Goal: Task Accomplishment & Management: Manage account settings

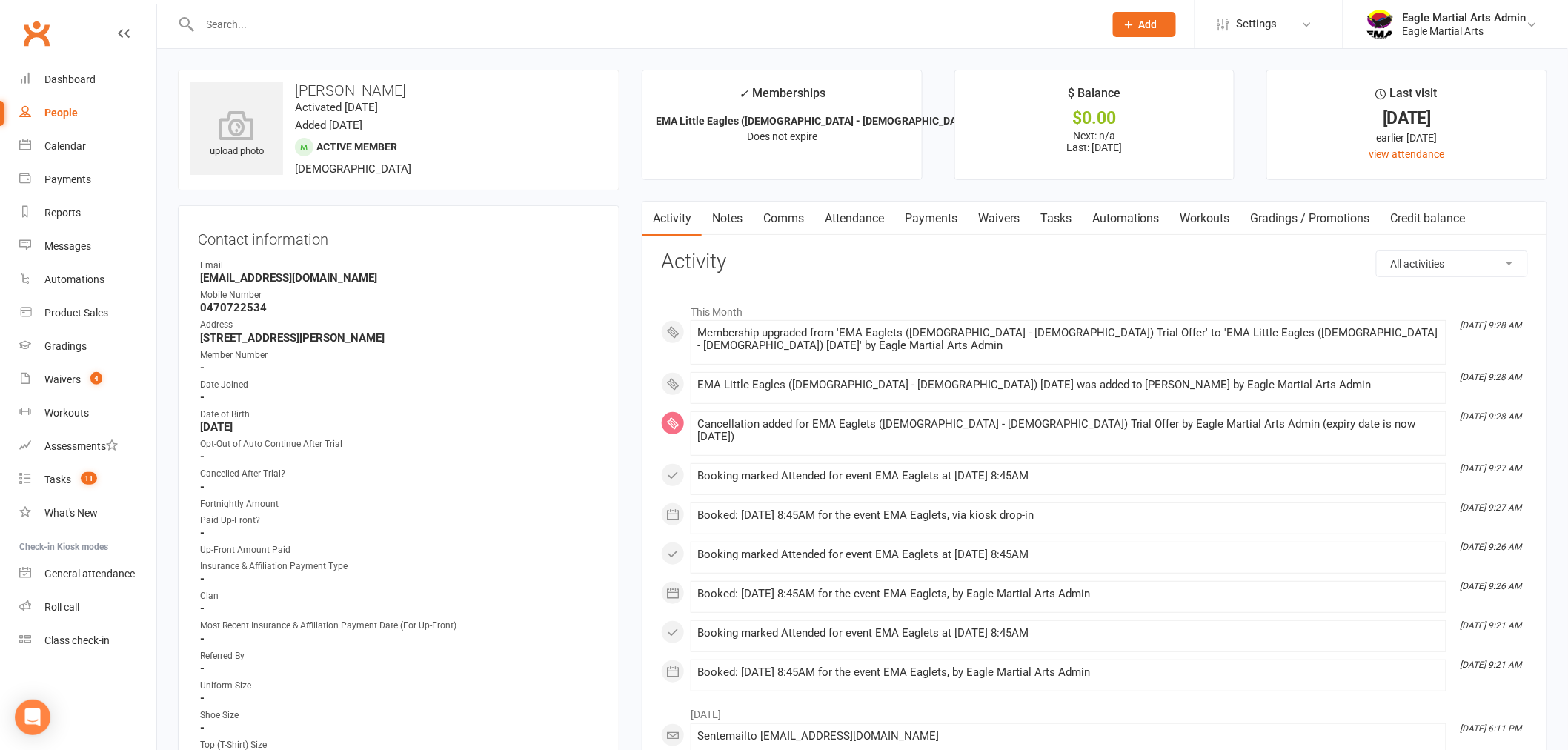
click at [45, 37] on link "Clubworx" at bounding box center [36, 34] width 37 height 37
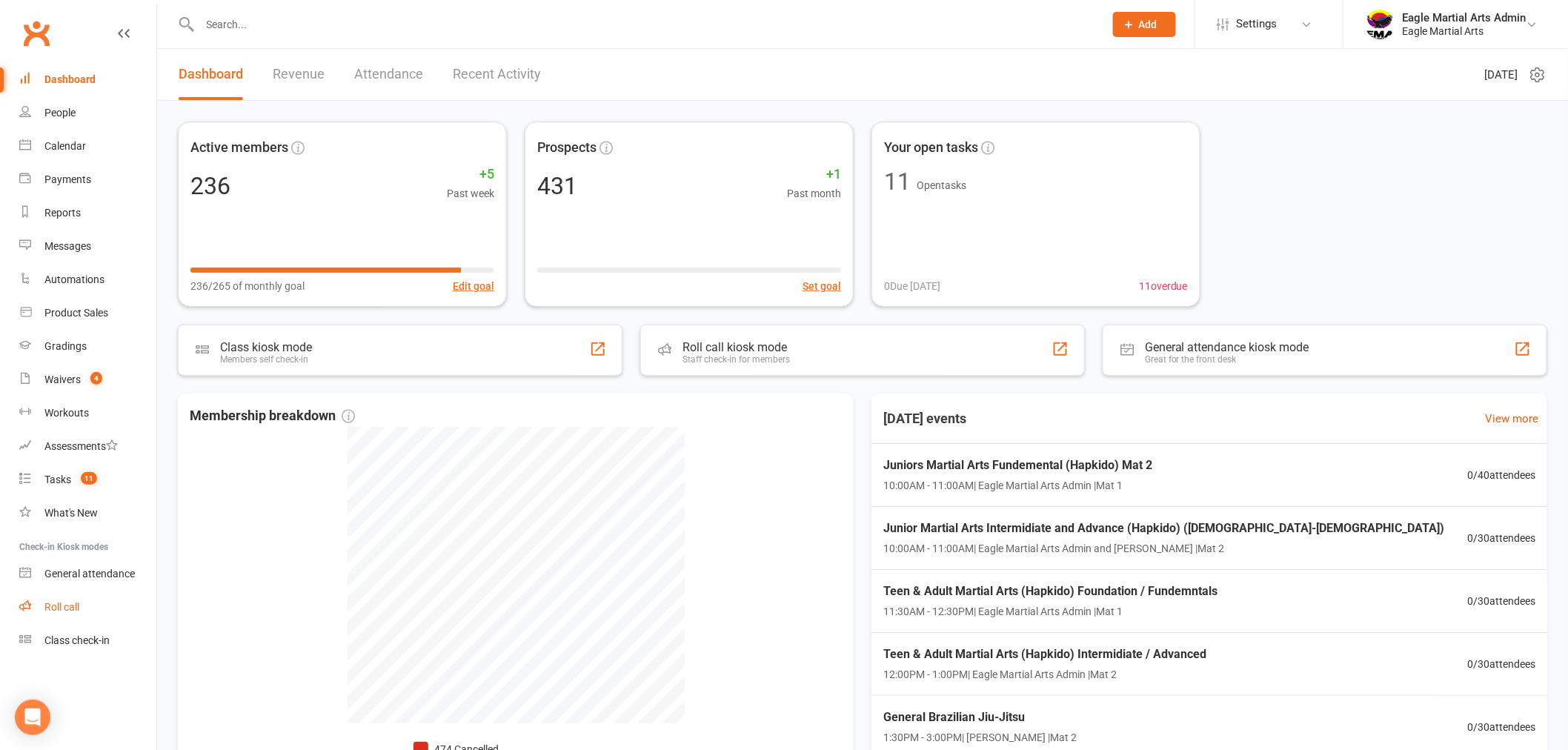
click at [77, 608] on div "Roll call" at bounding box center [62, 607] width 35 height 12
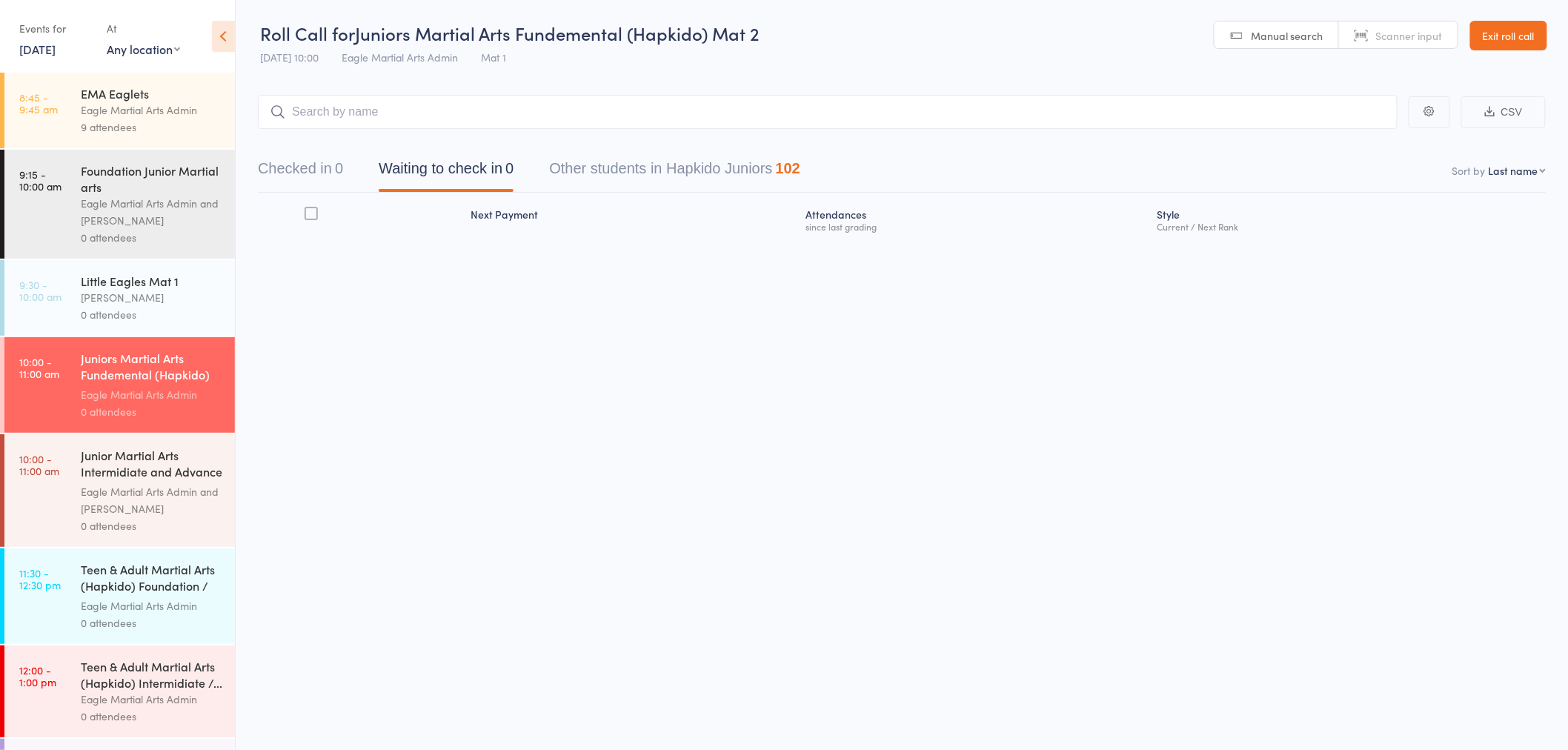
click at [86, 286] on div "Little Eagles Mat 1" at bounding box center [151, 281] width 141 height 16
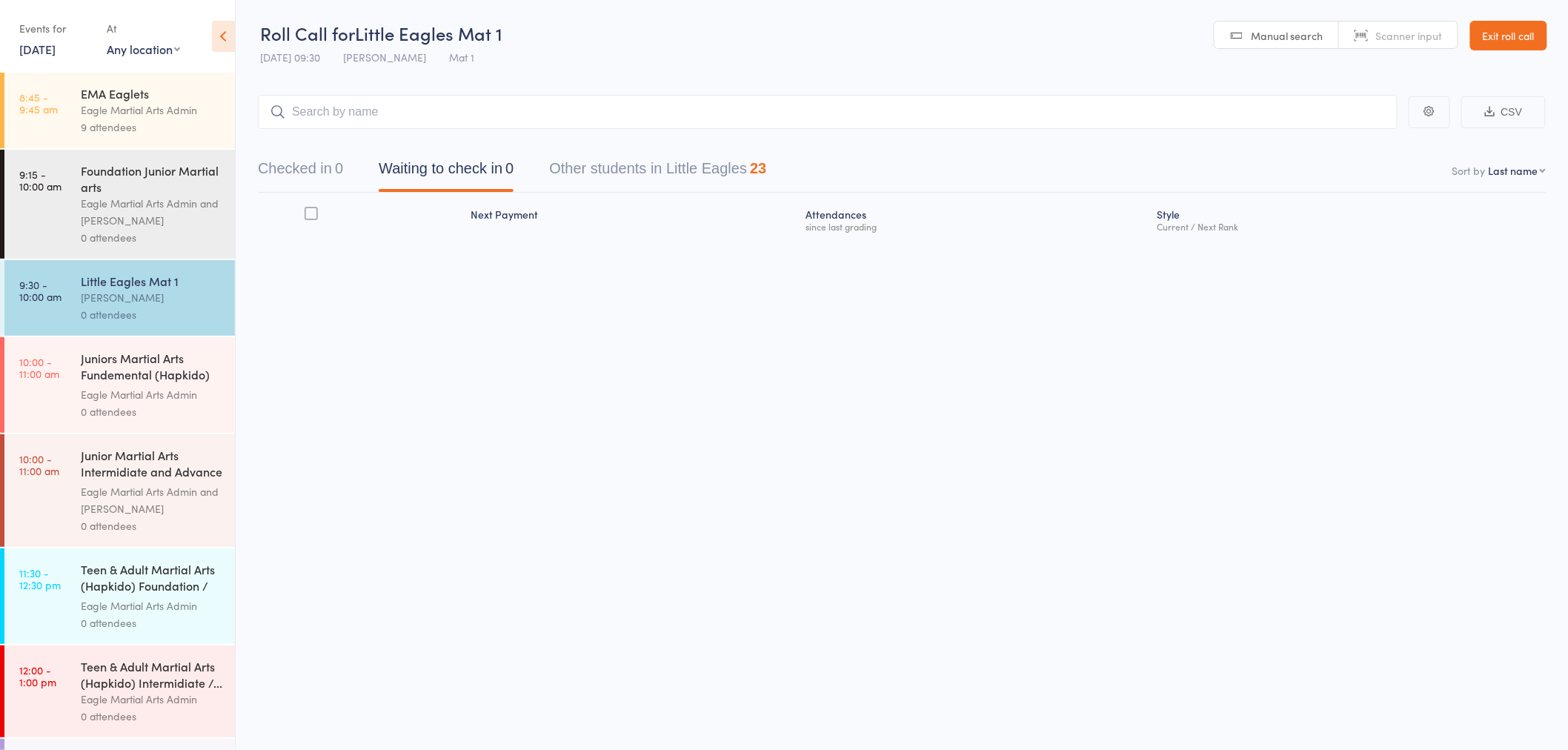
click at [336, 123] on input "search" at bounding box center [828, 111] width 1140 height 34
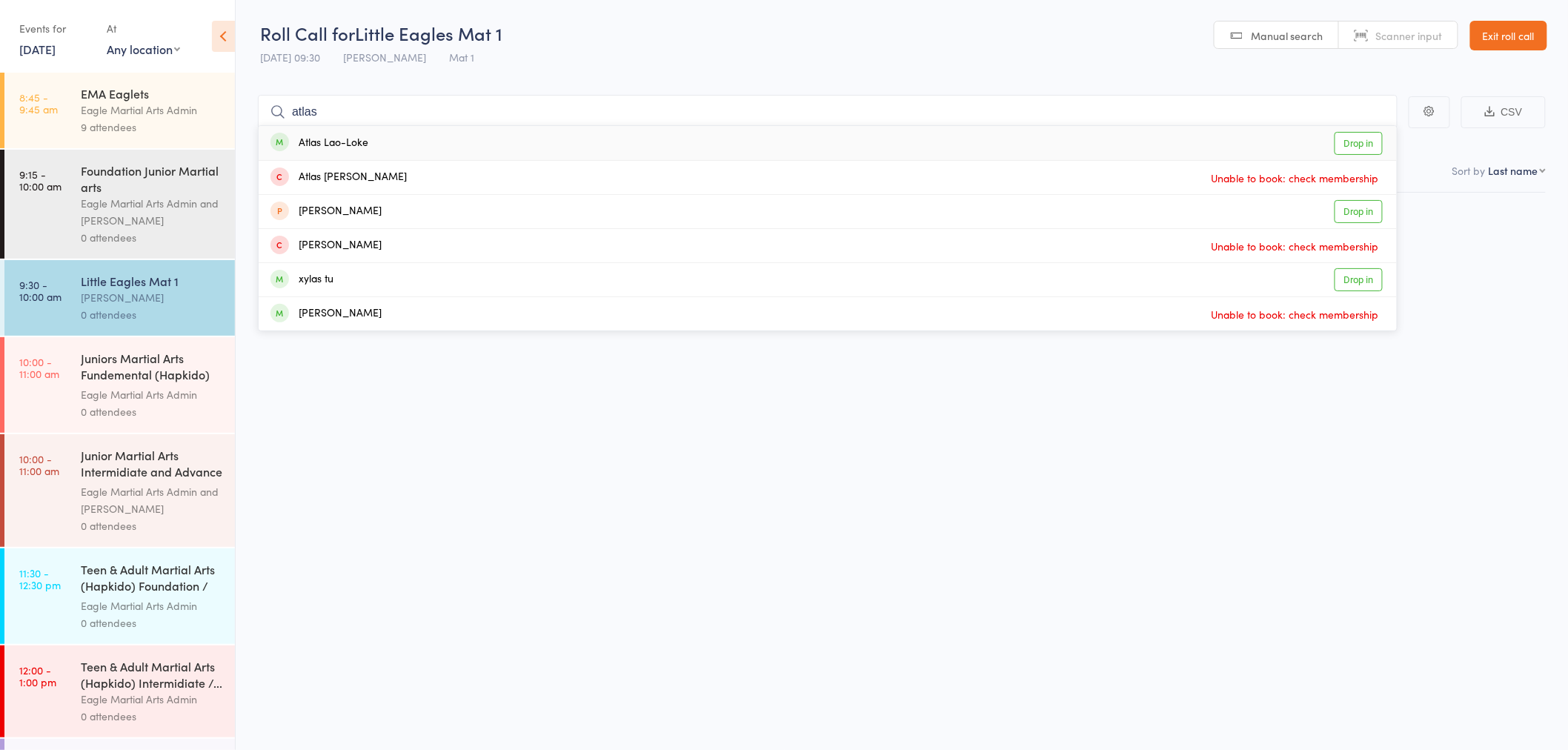
type input "atlas"
click at [352, 141] on div "Atlas Lao-Loke" at bounding box center [319, 143] width 98 height 17
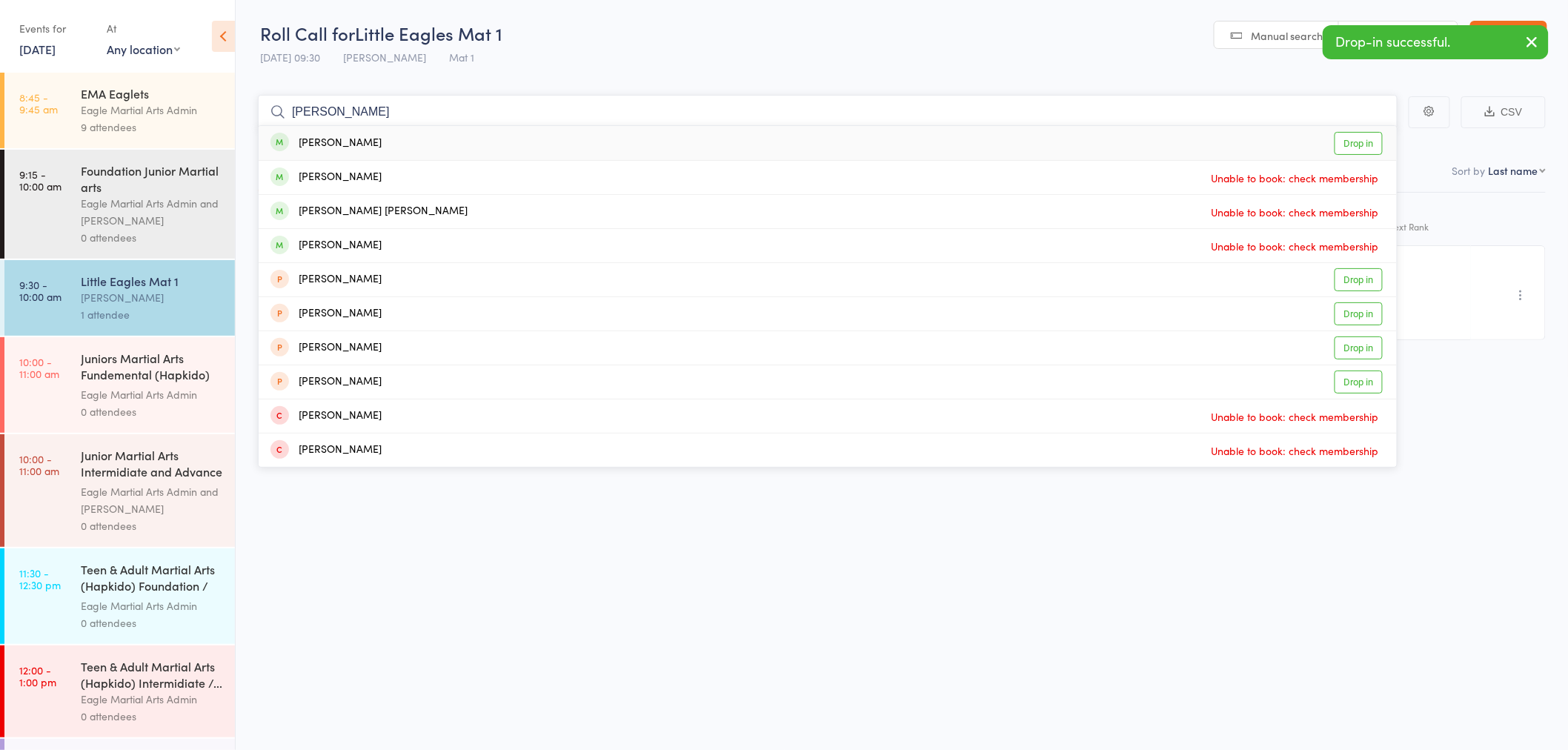
type input "charlie"
click at [358, 141] on div "Charlie Xiao Drop in" at bounding box center [827, 143] width 1139 height 34
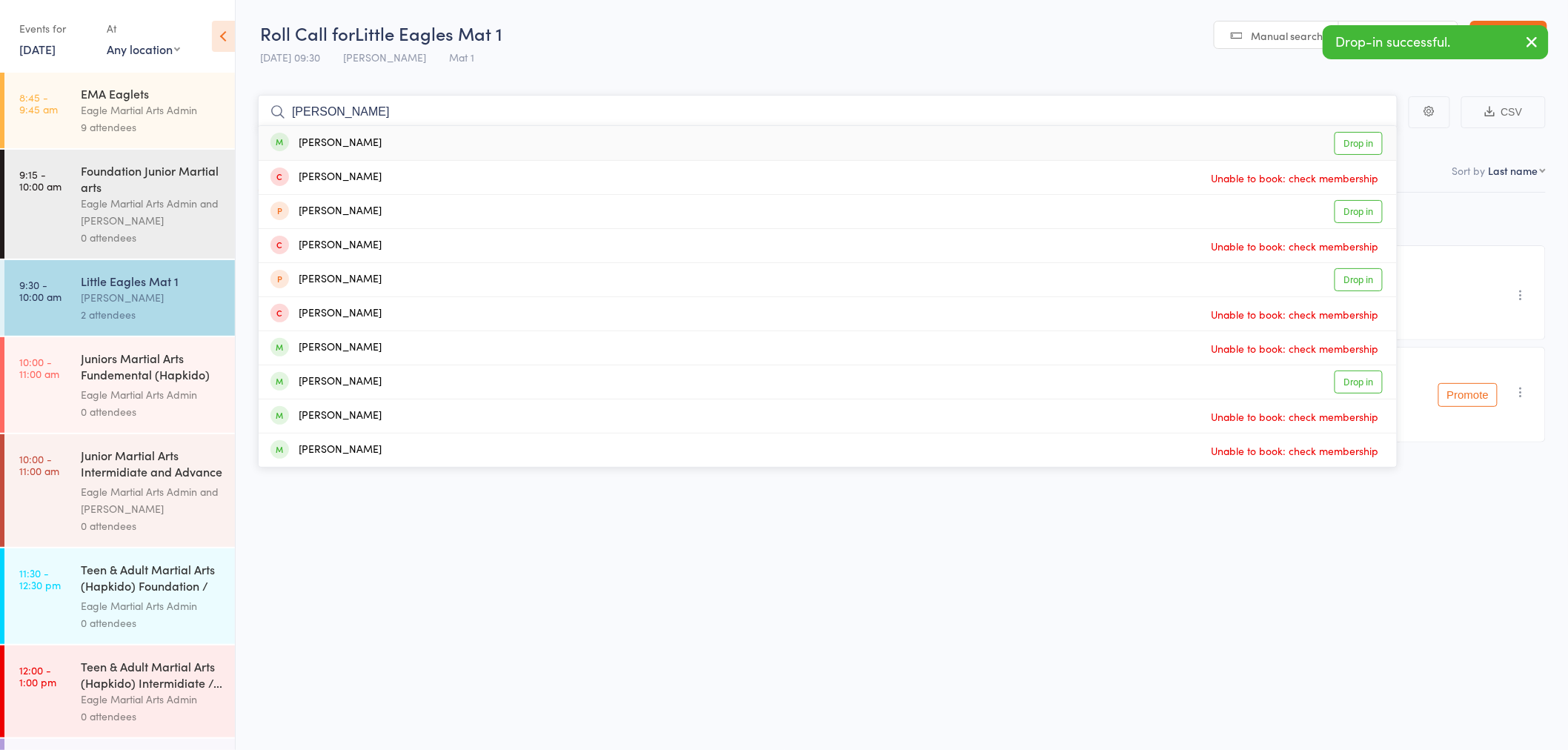
type input "alexis"
click at [355, 144] on div "Alexis Gueit Drop in" at bounding box center [827, 143] width 1139 height 34
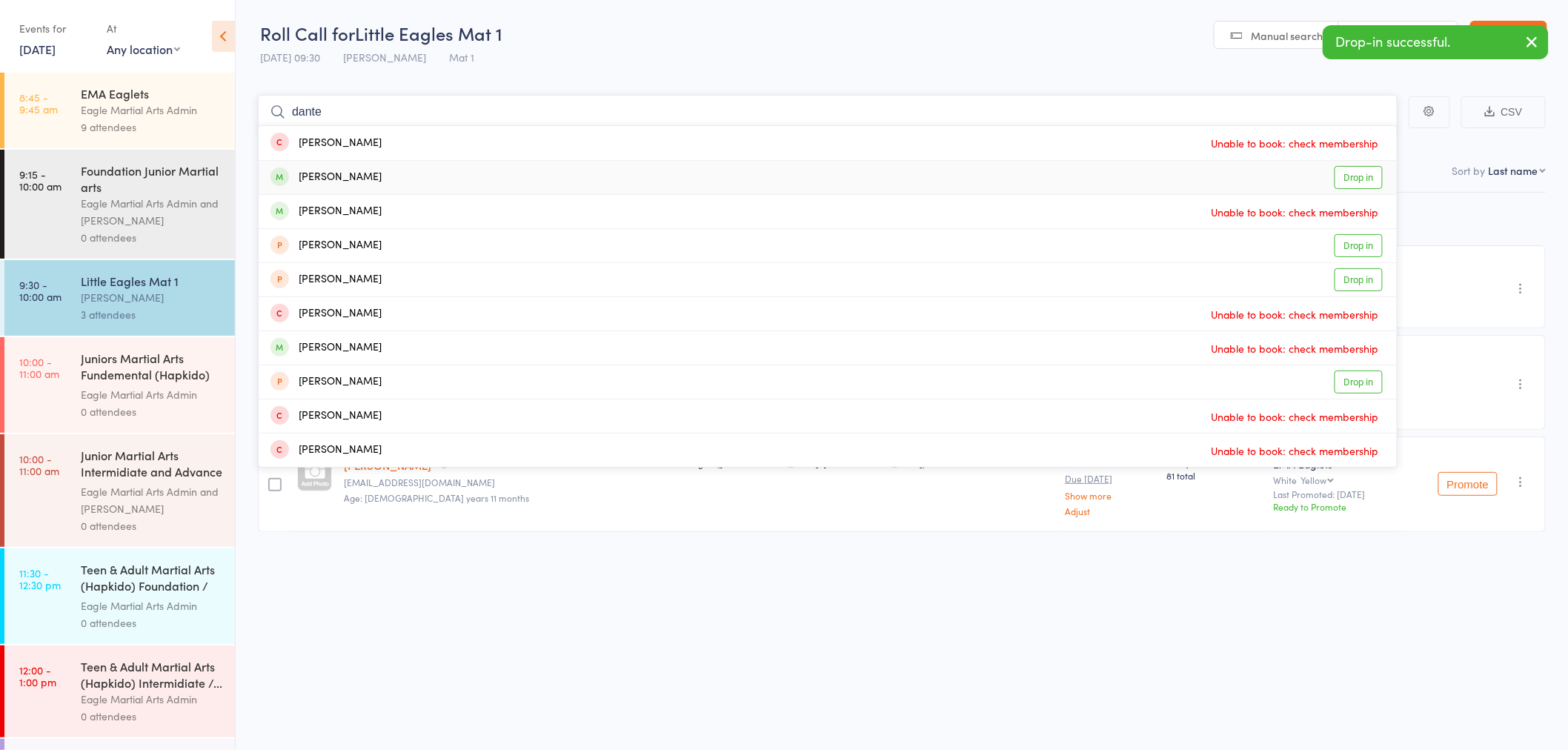
type input "dante"
click at [357, 176] on div "Dante Failla Drop in" at bounding box center [827, 178] width 1139 height 34
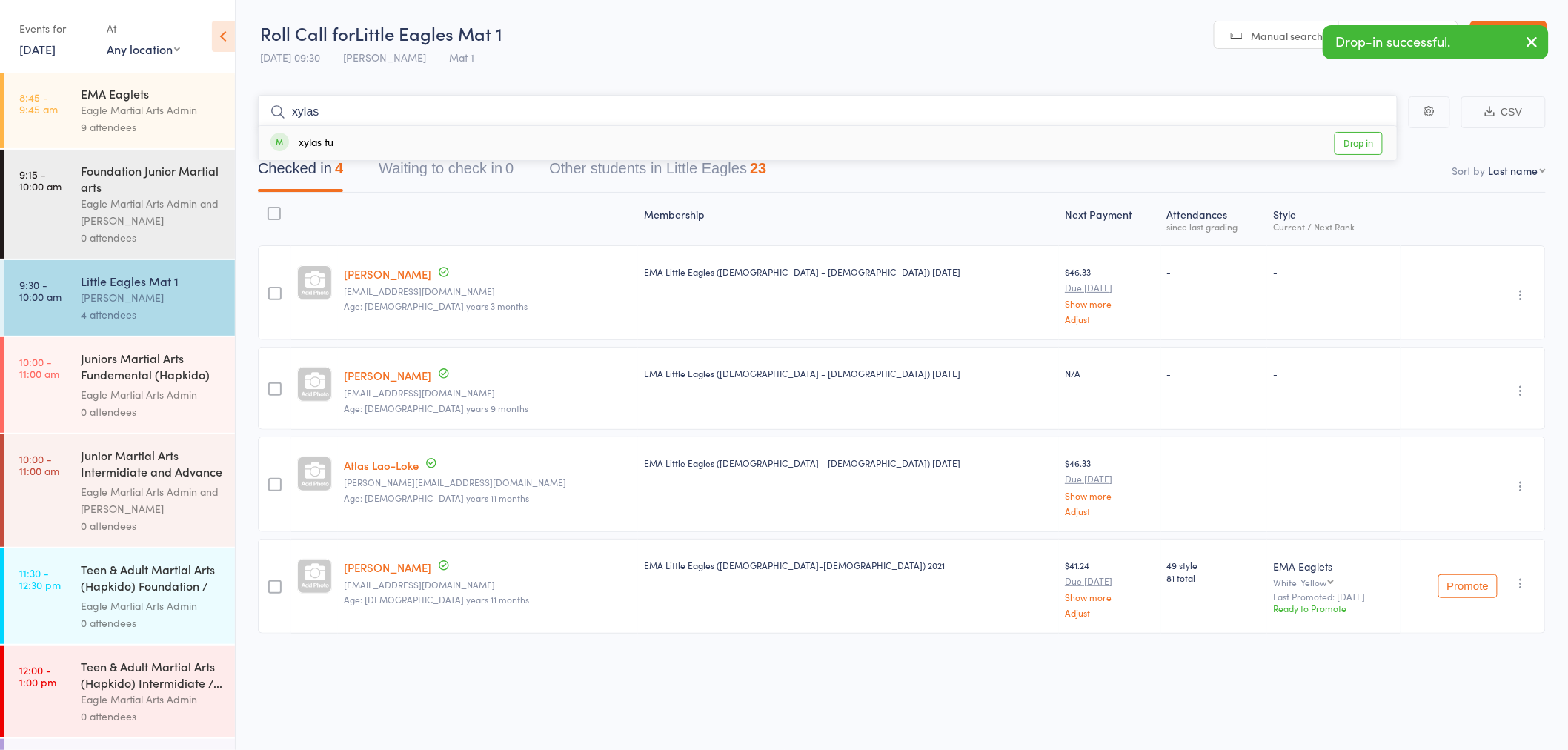
type input "xylas"
click at [332, 144] on div "xylas tu" at bounding box center [301, 143] width 63 height 17
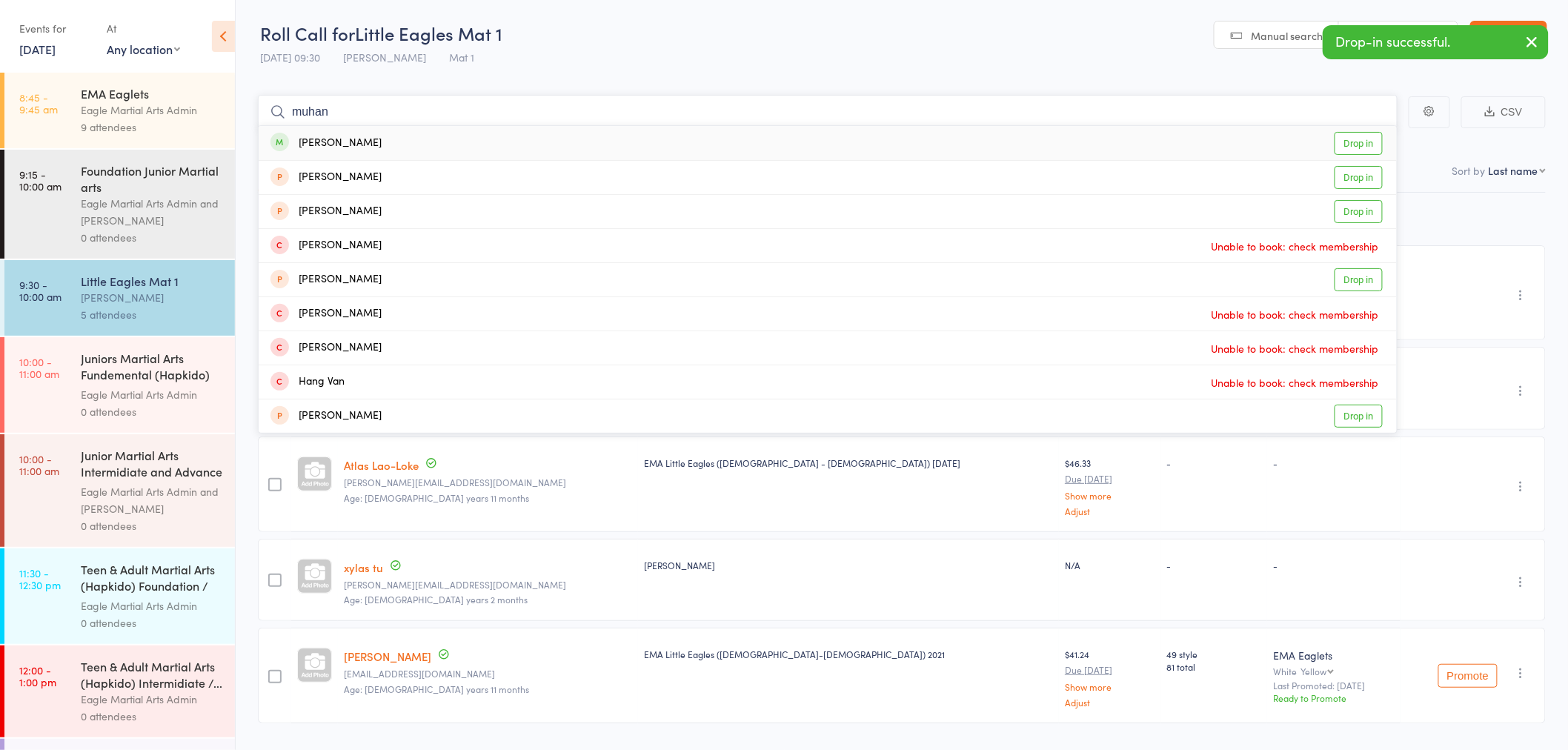
type input "muhan"
click at [339, 141] on div "Muhan Xu" at bounding box center [326, 143] width 111 height 17
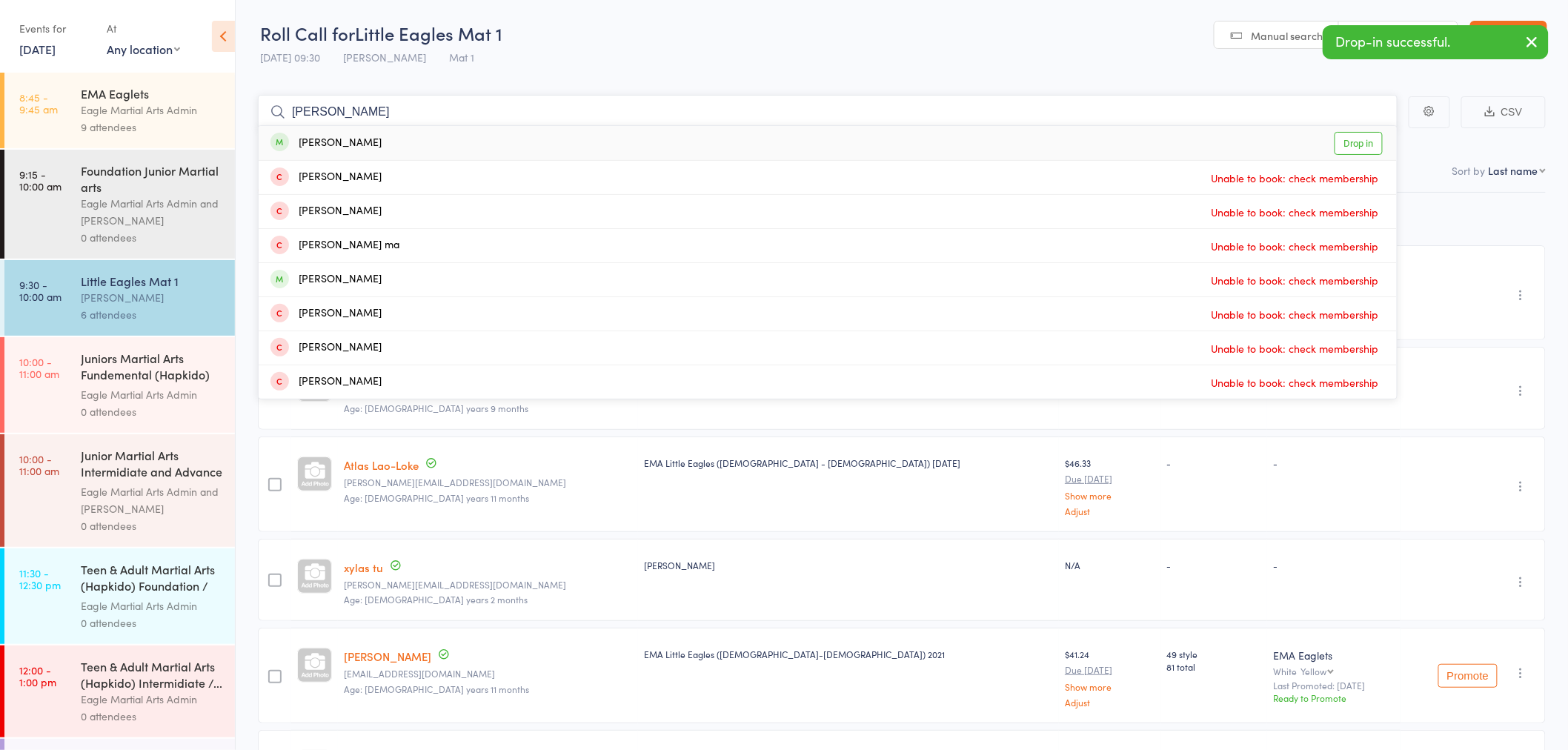
type input "isaac"
click at [339, 141] on div "Isaac Chen" at bounding box center [326, 143] width 111 height 17
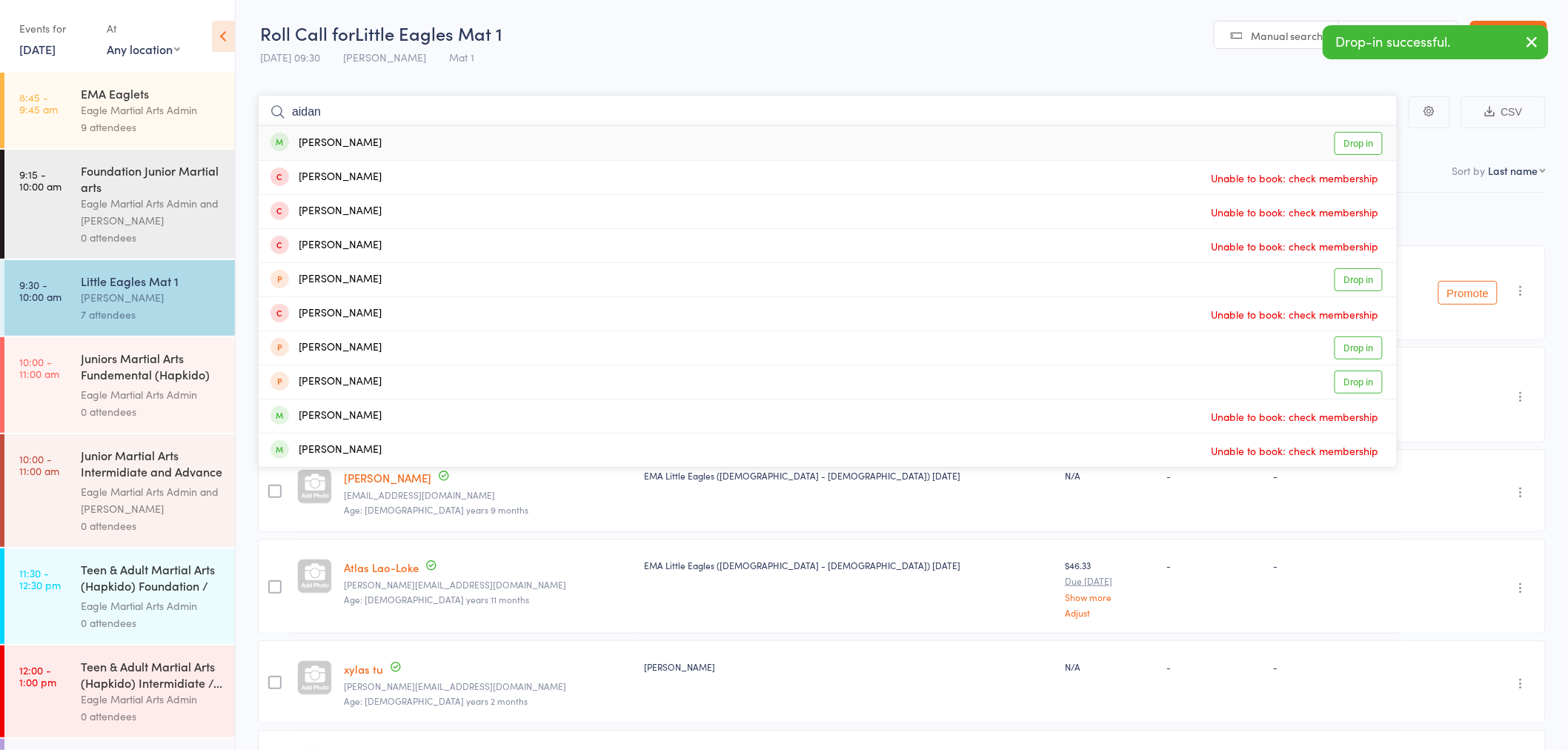
type input "aidan"
click at [332, 141] on div "Aidan Lan" at bounding box center [326, 143] width 111 height 17
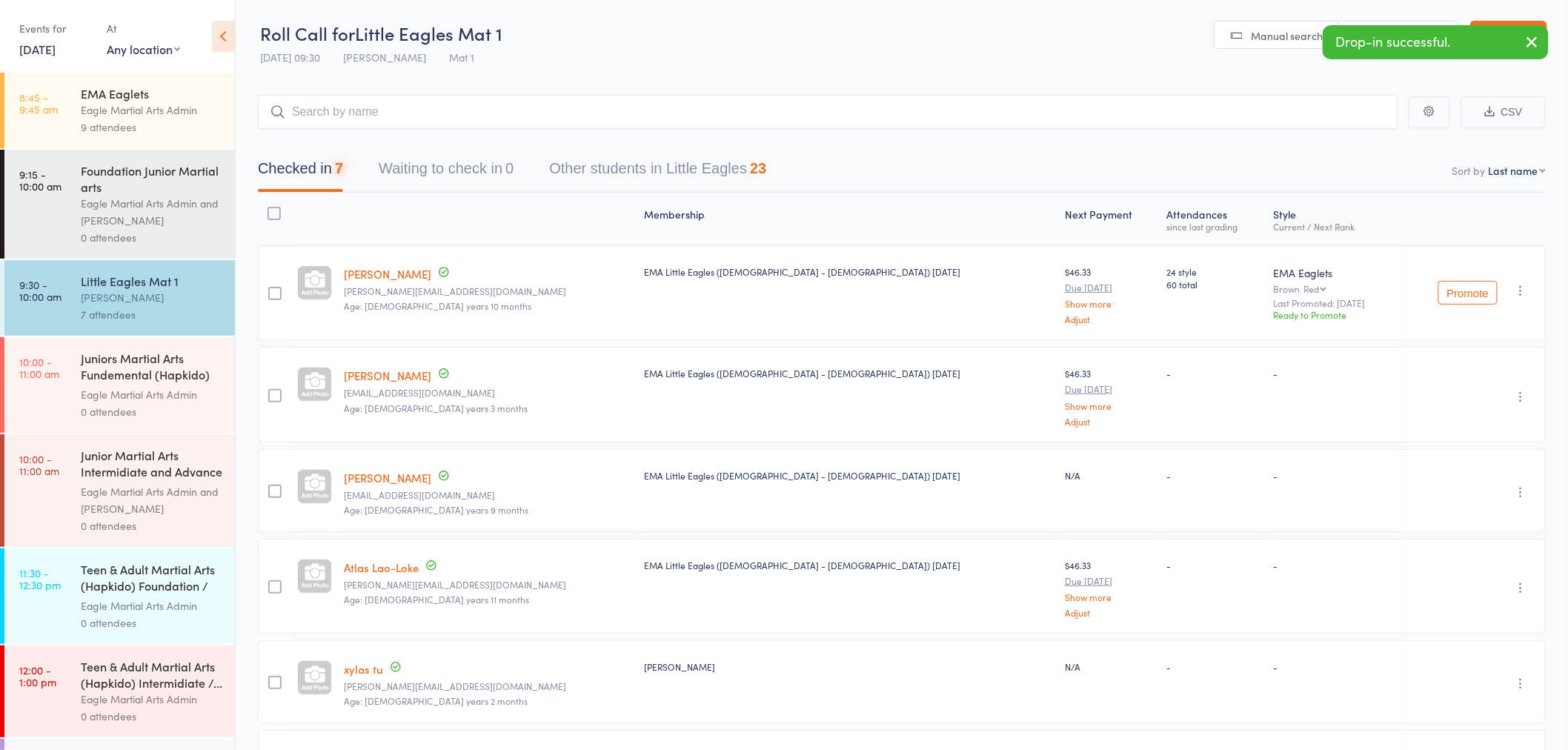
click at [130, 374] on div "Juniors Martial Arts Fundemental (Hapkido) Mat 2" at bounding box center [151, 368] width 141 height 36
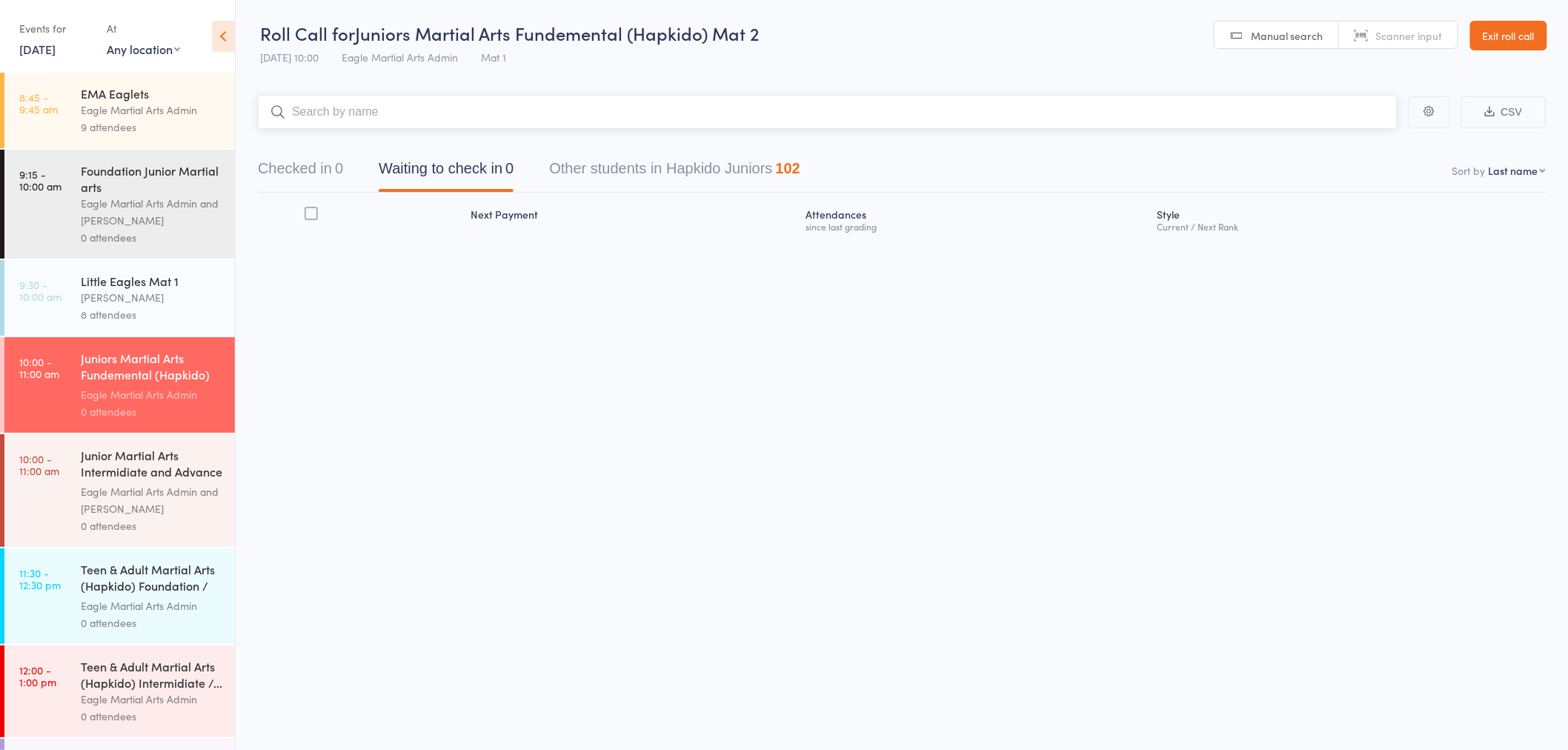
click at [572, 112] on input "search" at bounding box center [828, 111] width 1140 height 34
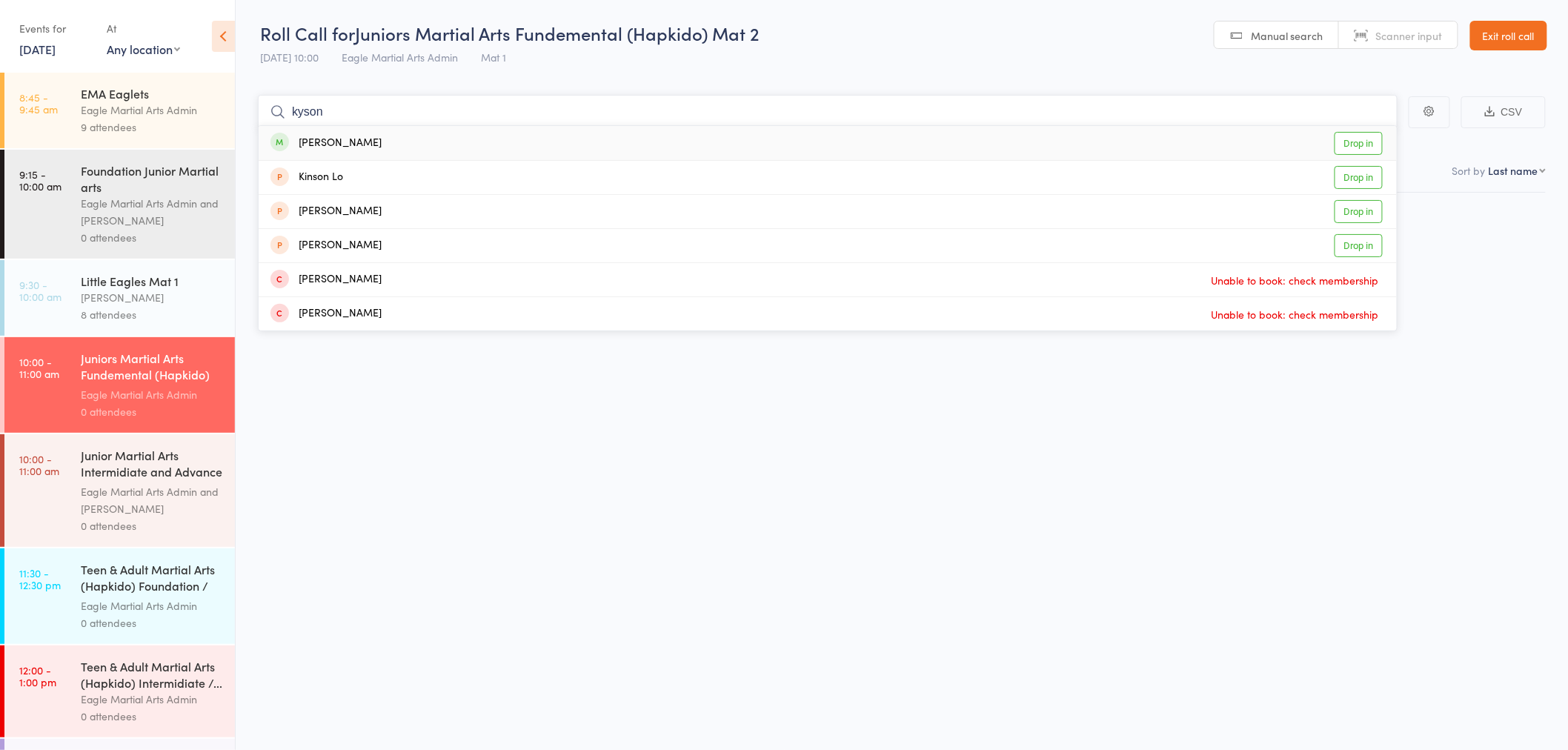
type input "kyson"
click at [368, 151] on div "Kyson Aitken Drop in" at bounding box center [827, 143] width 1139 height 34
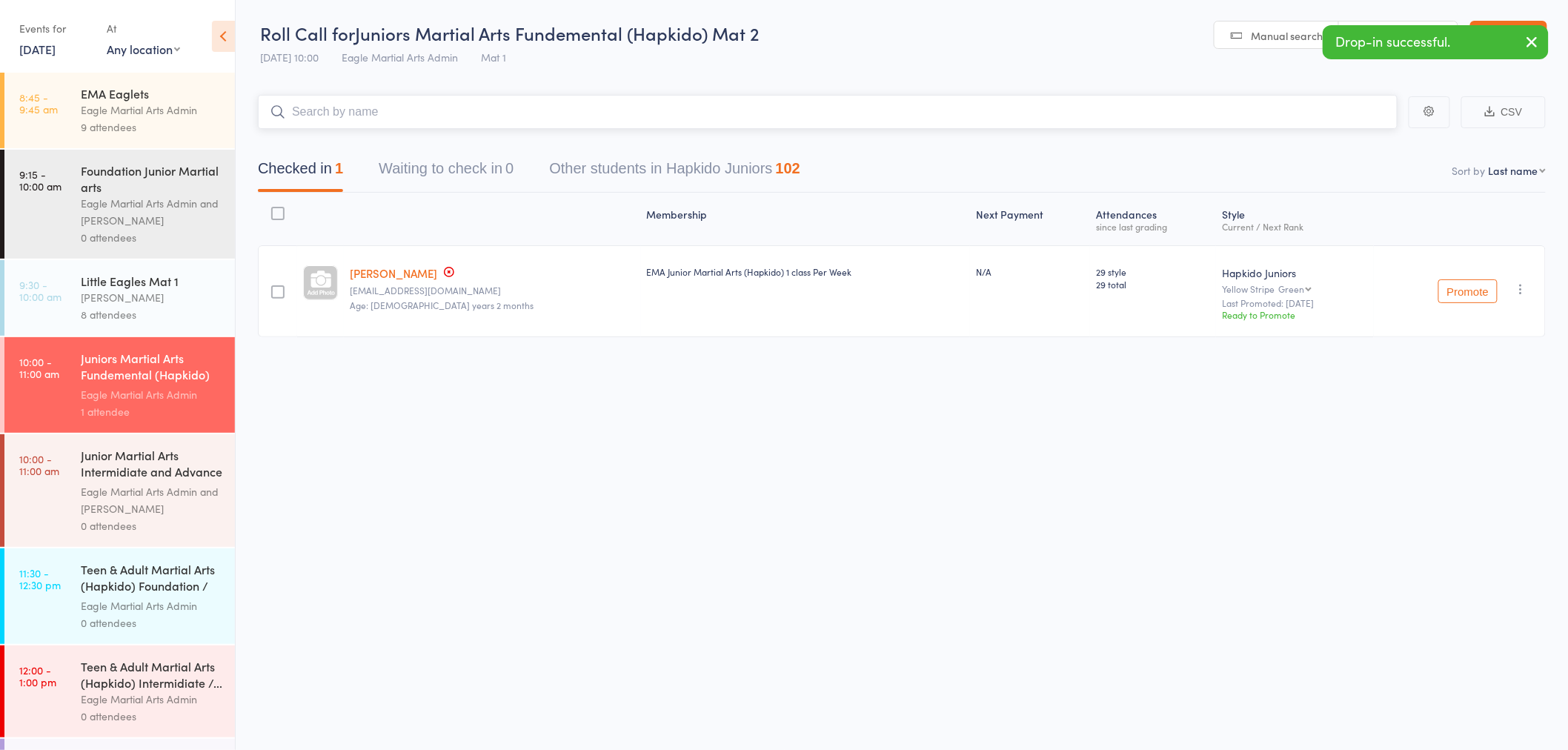
click at [388, 112] on input "search" at bounding box center [828, 111] width 1140 height 34
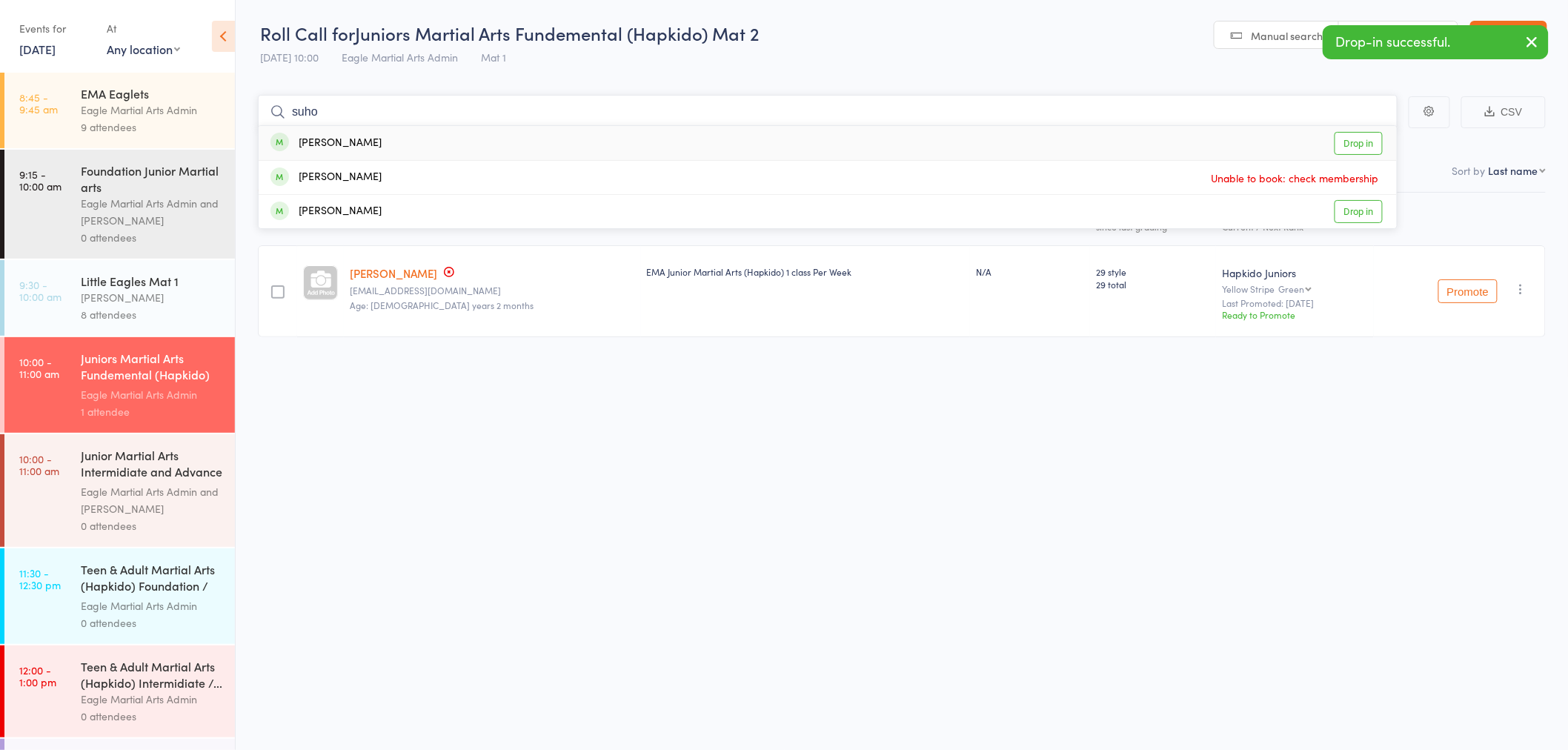
type input "suho"
click at [365, 151] on div "Suho Kim Drop in" at bounding box center [827, 143] width 1139 height 34
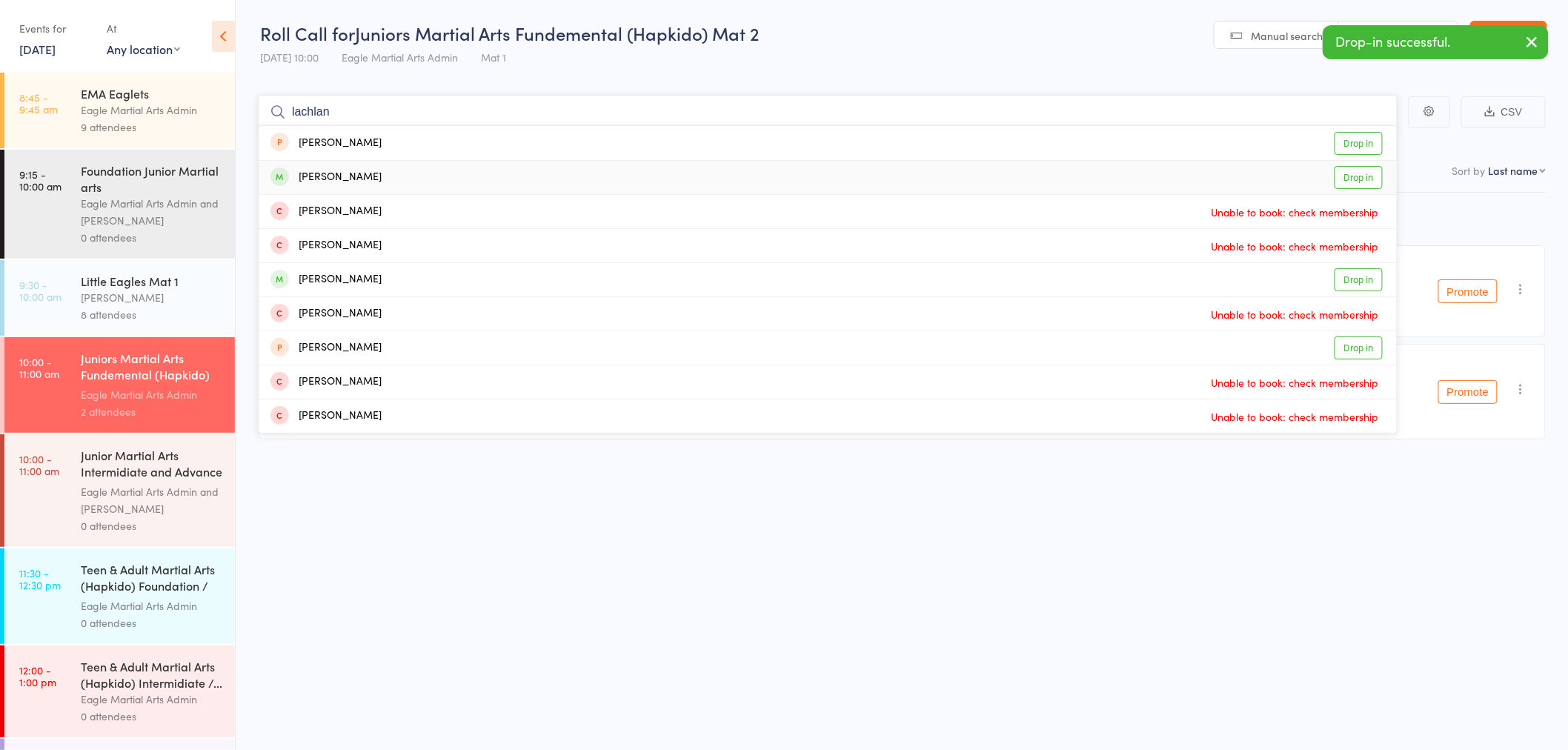
type input "lachlan"
click at [364, 180] on div "Lachlan Osborne" at bounding box center [326, 178] width 111 height 17
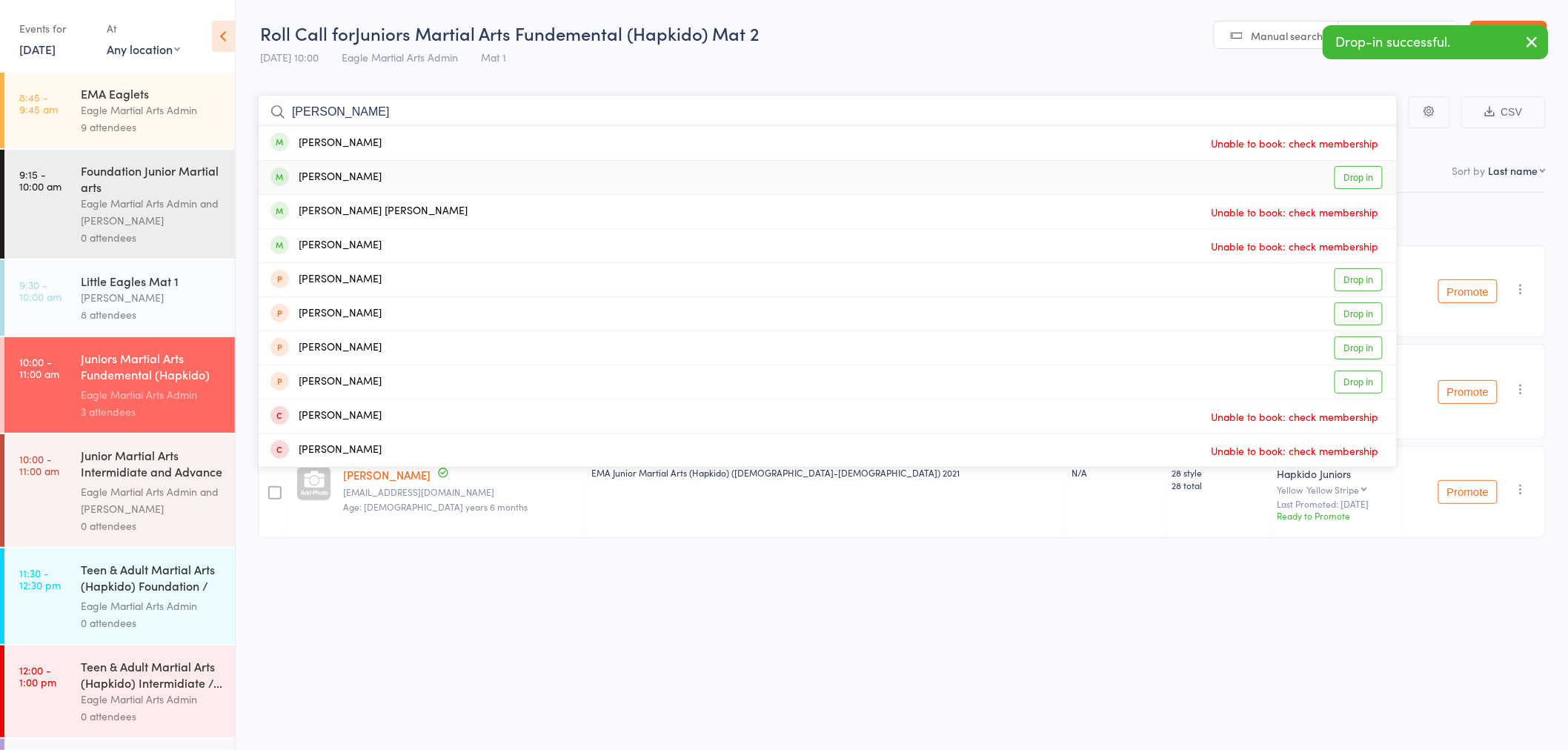
type input "charlie"
click at [349, 178] on div "Charlie Vanh" at bounding box center [326, 178] width 111 height 17
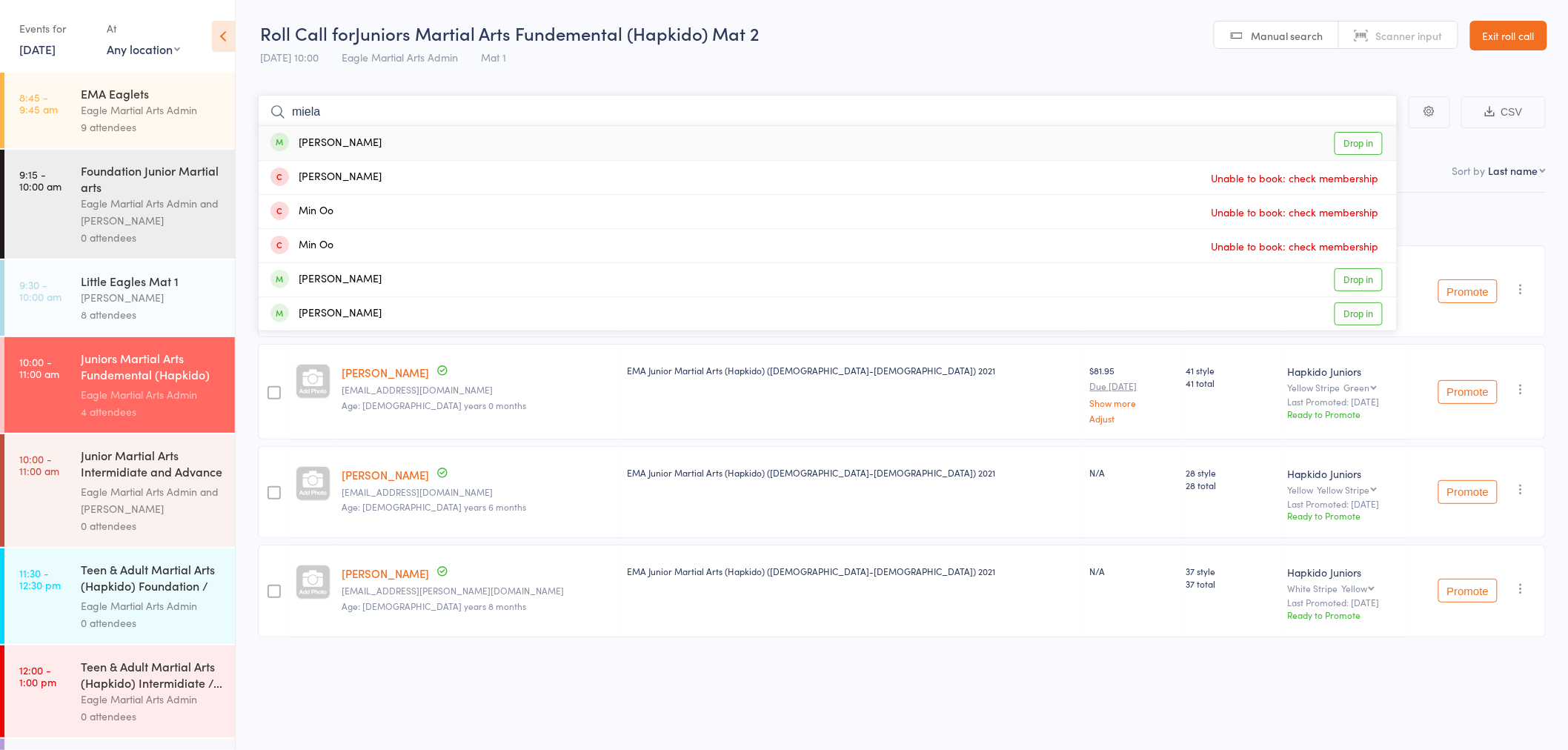
type input "miela"
click at [323, 137] on div "Miela Gueit" at bounding box center [326, 143] width 111 height 17
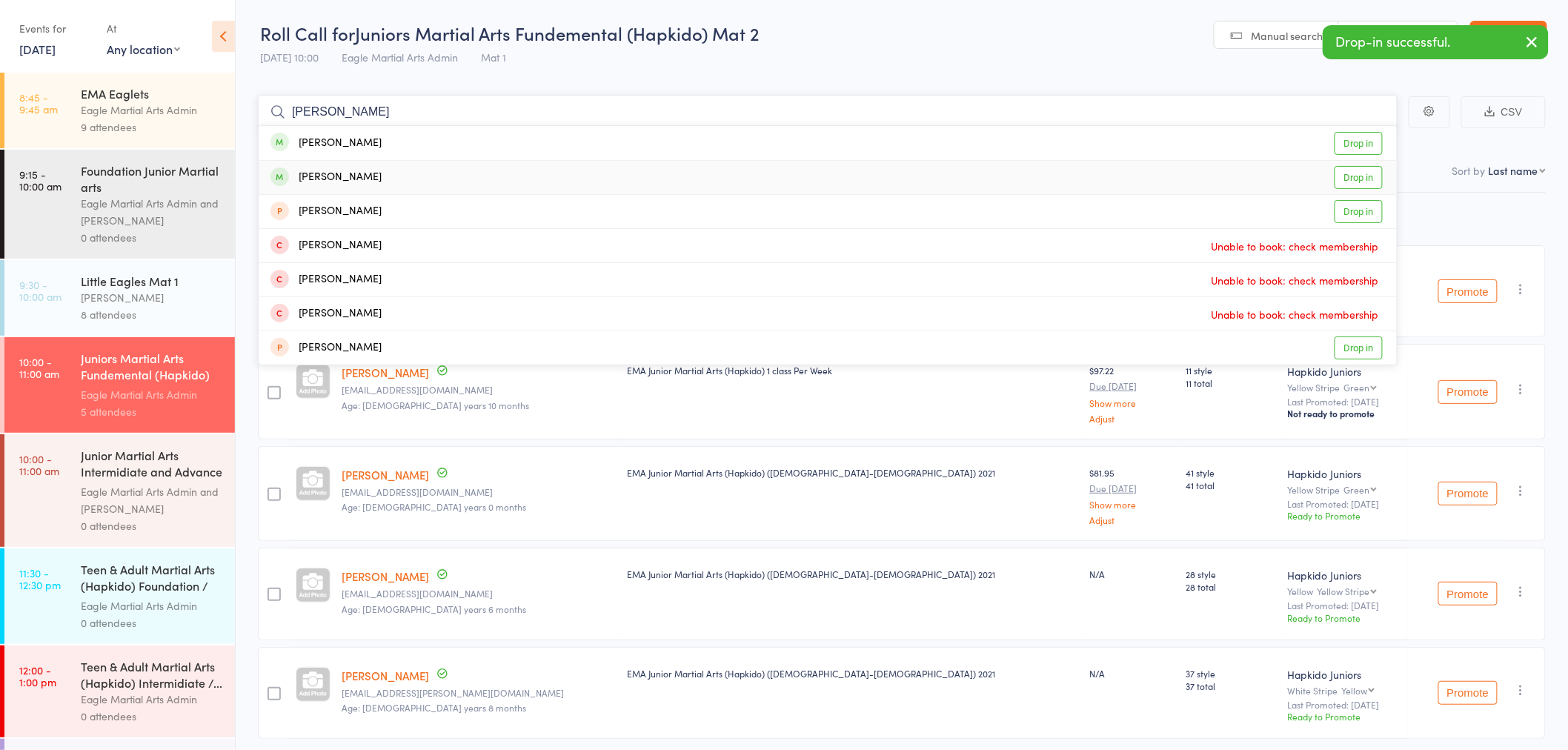
type input "joshua"
click at [352, 180] on div "Joshua Larkin" at bounding box center [326, 178] width 111 height 17
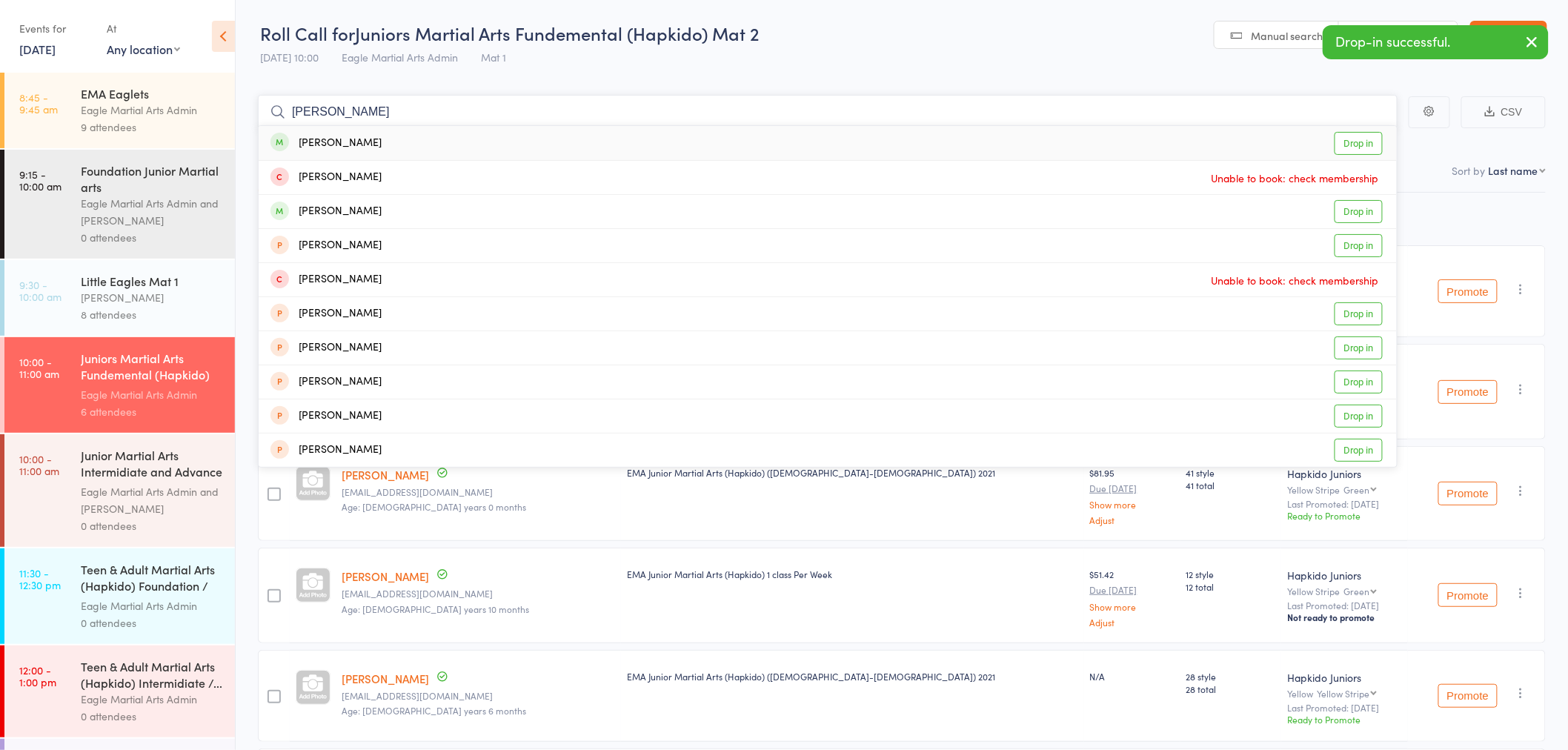
type input "nathaniel"
click at [339, 153] on div "Nathaniel Wang Drop in" at bounding box center [827, 143] width 1139 height 34
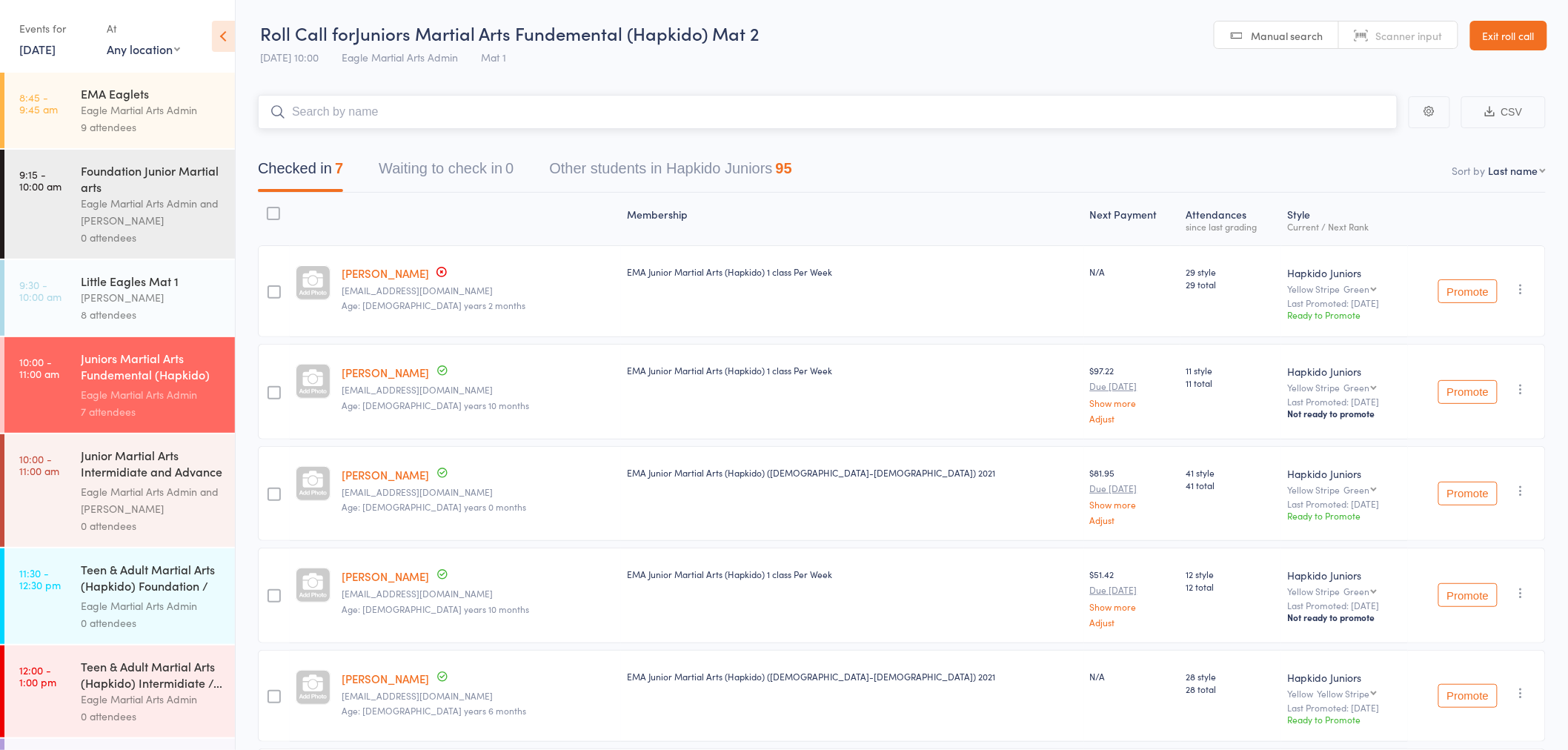
click at [515, 113] on input "search" at bounding box center [828, 111] width 1140 height 34
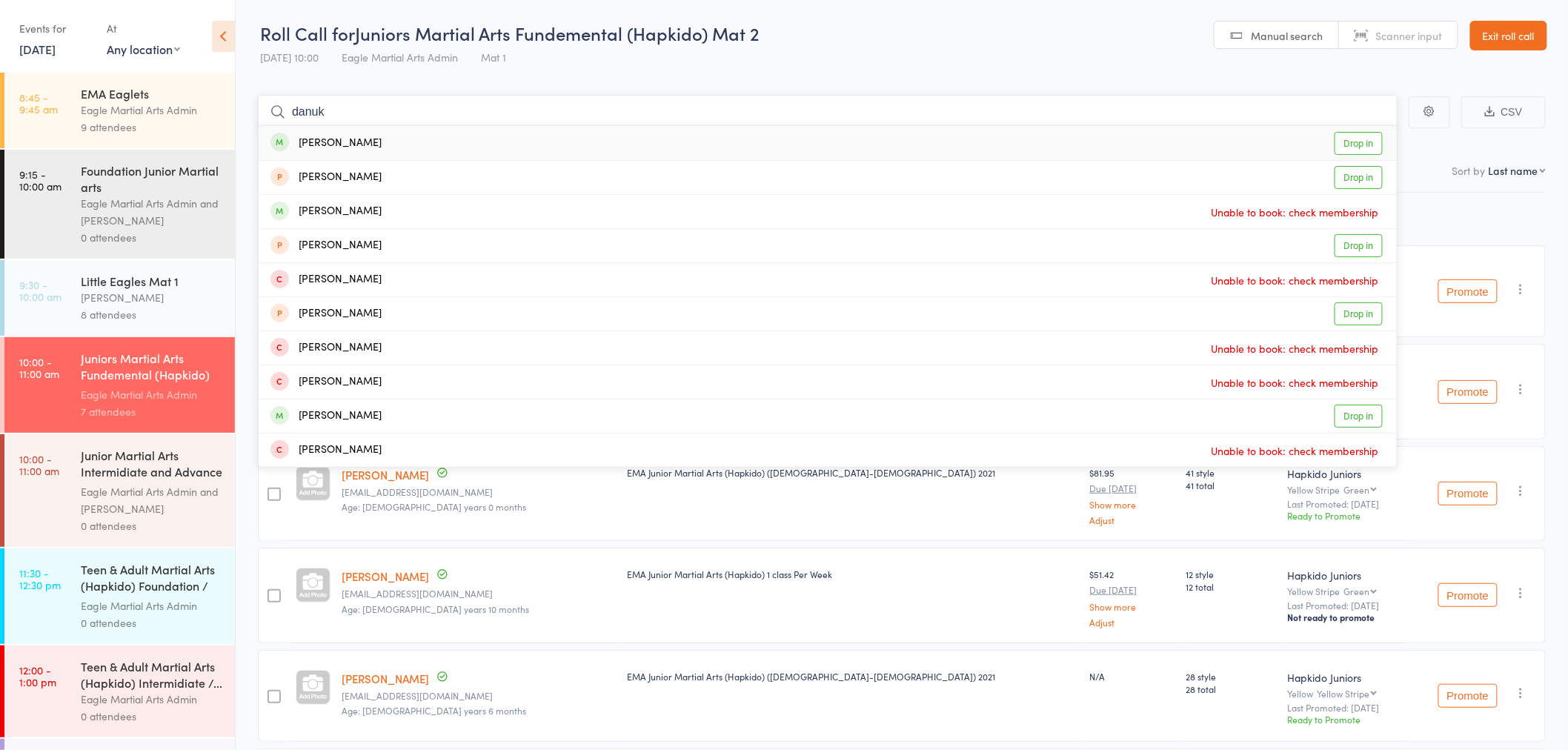
type input "danuk"
click at [317, 149] on div "Danuk Siriwardana" at bounding box center [326, 143] width 111 height 17
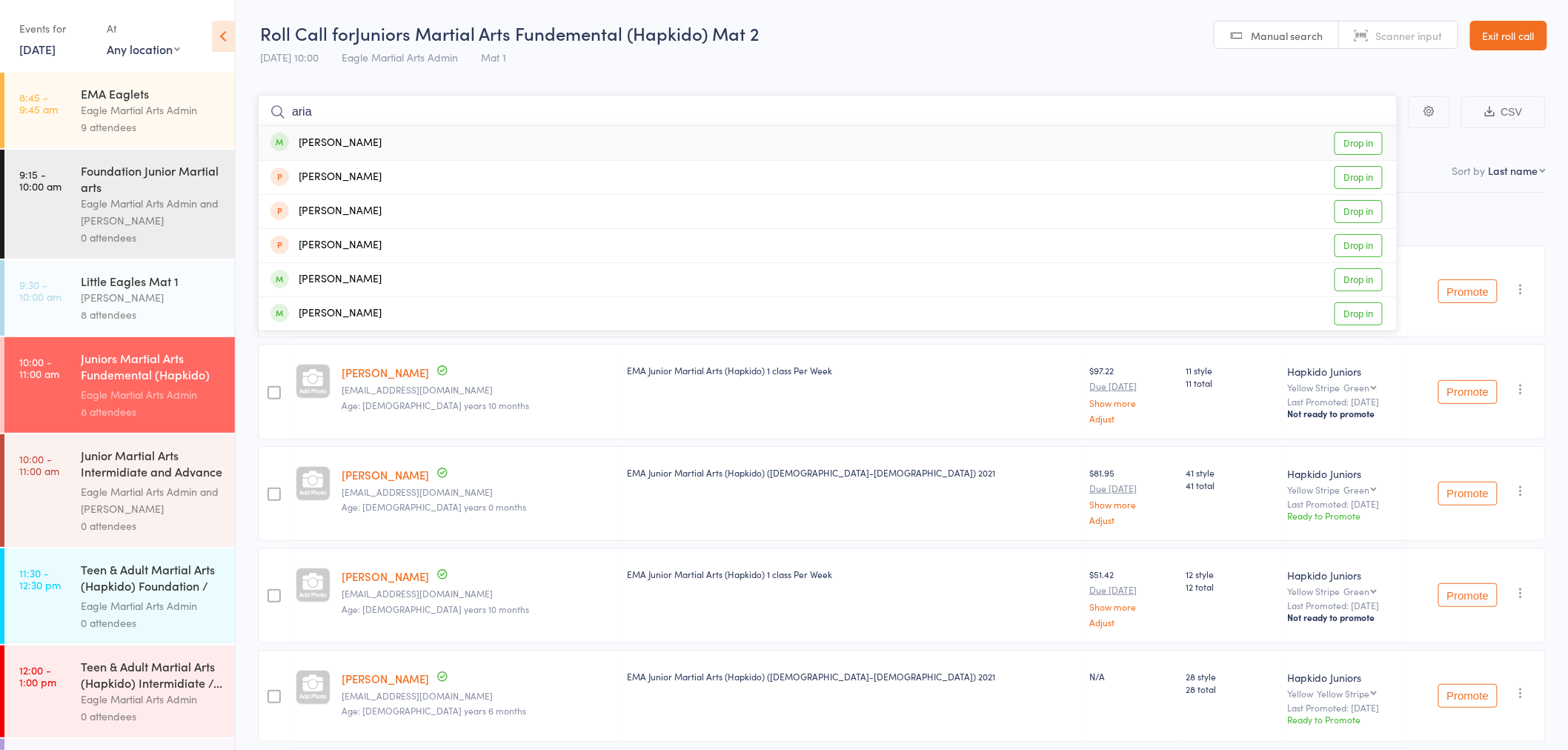
type input "aria"
click at [312, 146] on div "Aria Dabb" at bounding box center [326, 143] width 111 height 17
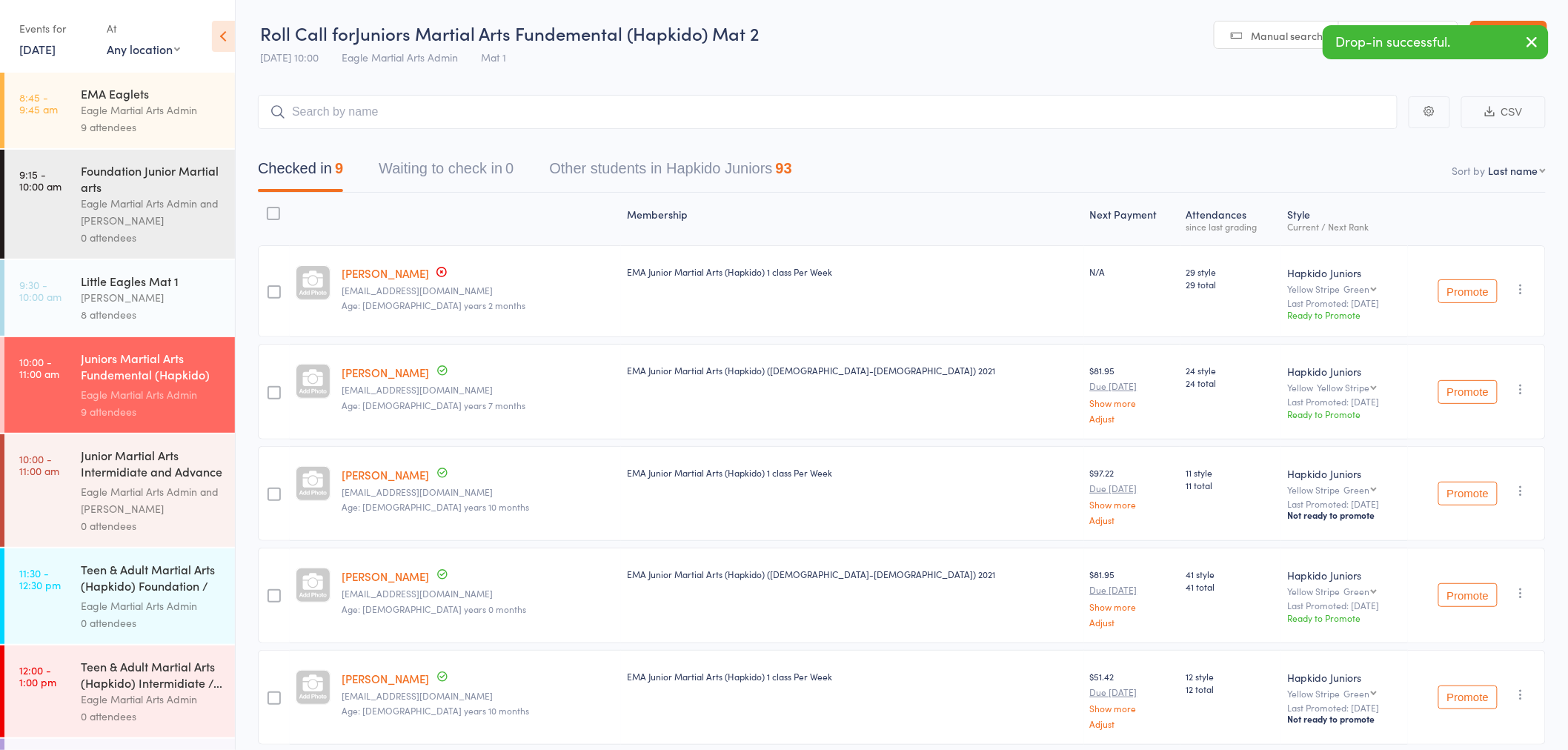
click at [176, 509] on div "Eagle Martial Arts Admin and Alex Tse" at bounding box center [151, 500] width 141 height 34
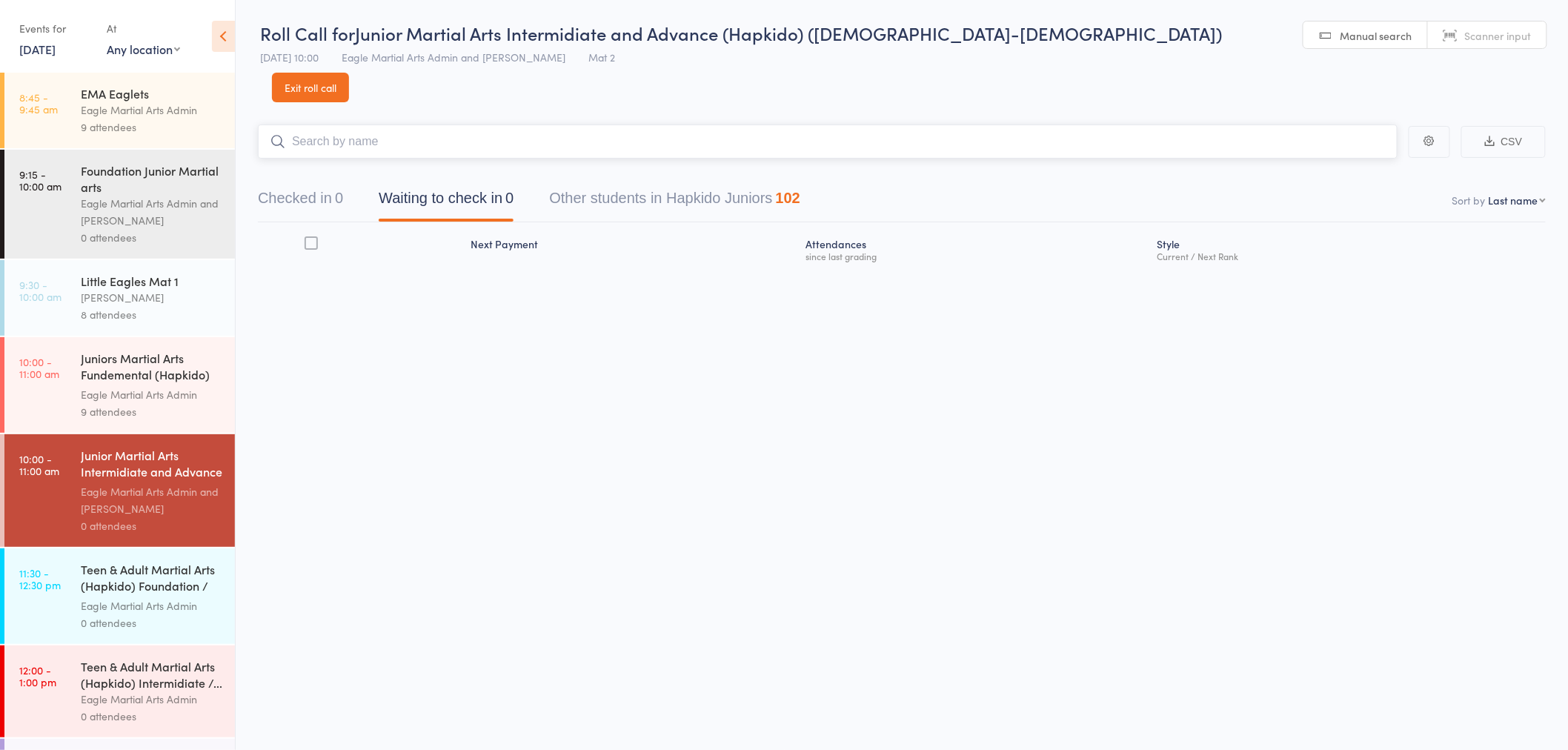
click at [417, 124] on input "search" at bounding box center [828, 141] width 1140 height 34
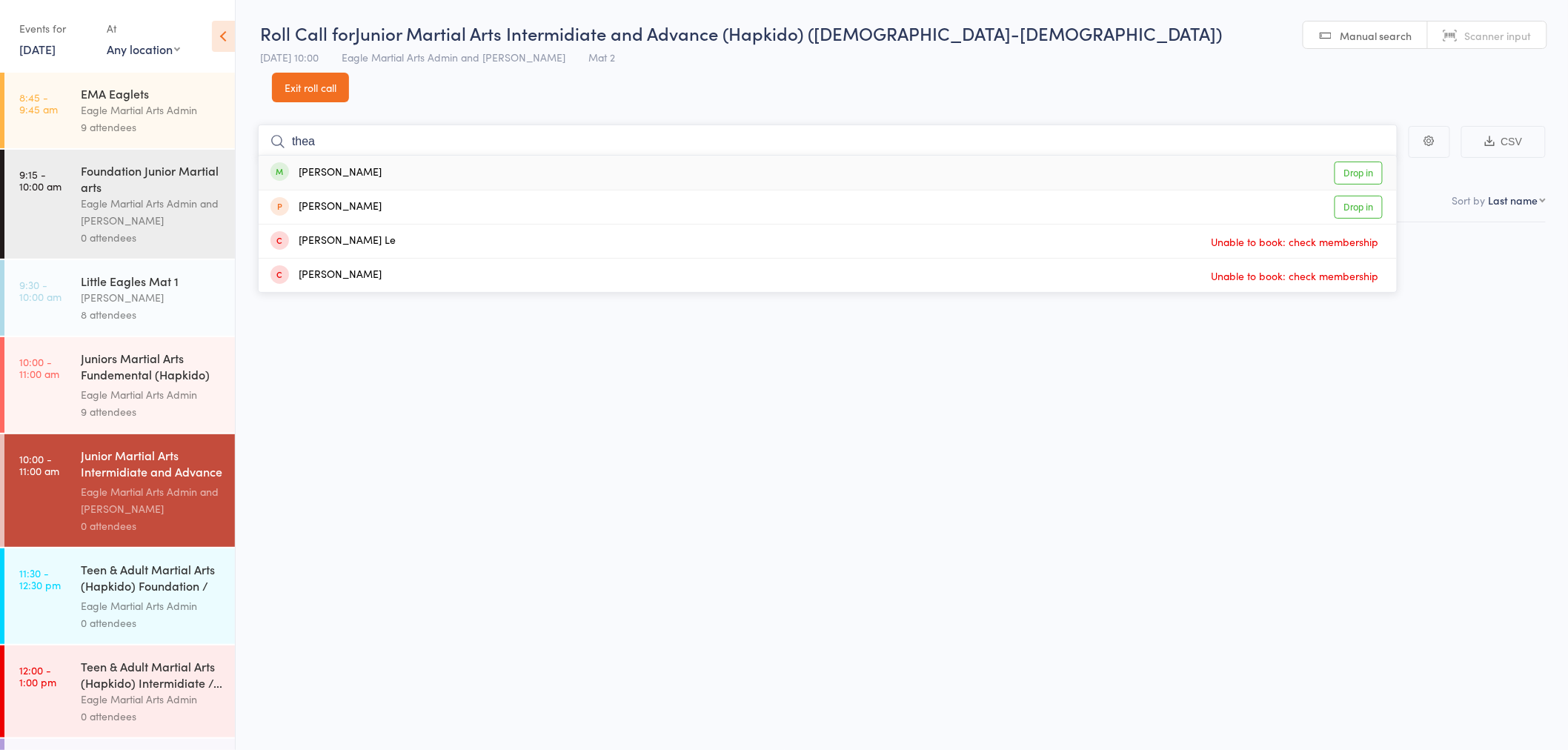
type input "thea"
click at [394, 155] on div "Thea Walters Drop in" at bounding box center [827, 172] width 1139 height 34
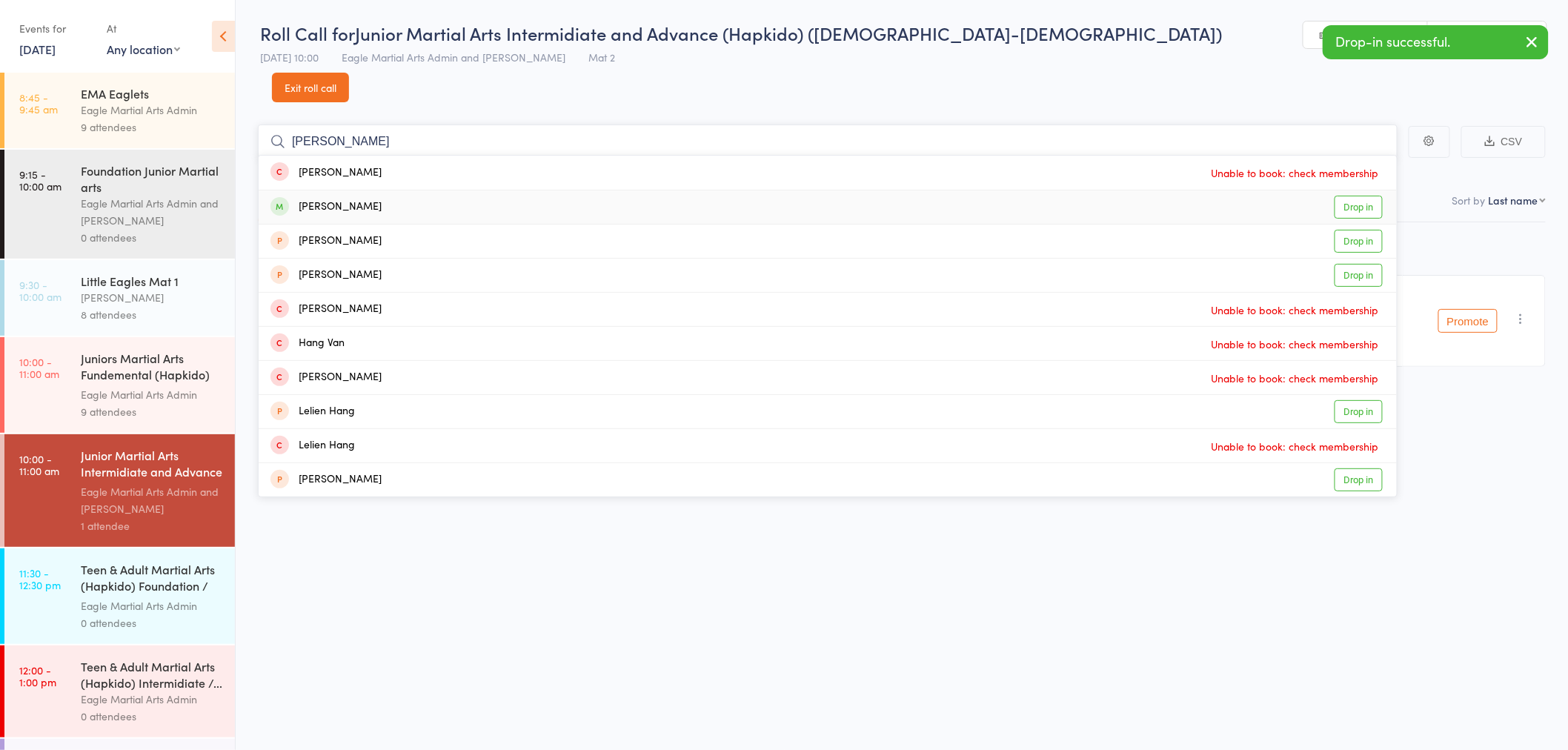
type input "hannah"
click at [373, 191] on div "Hannah Vanh Drop in" at bounding box center [827, 208] width 1139 height 34
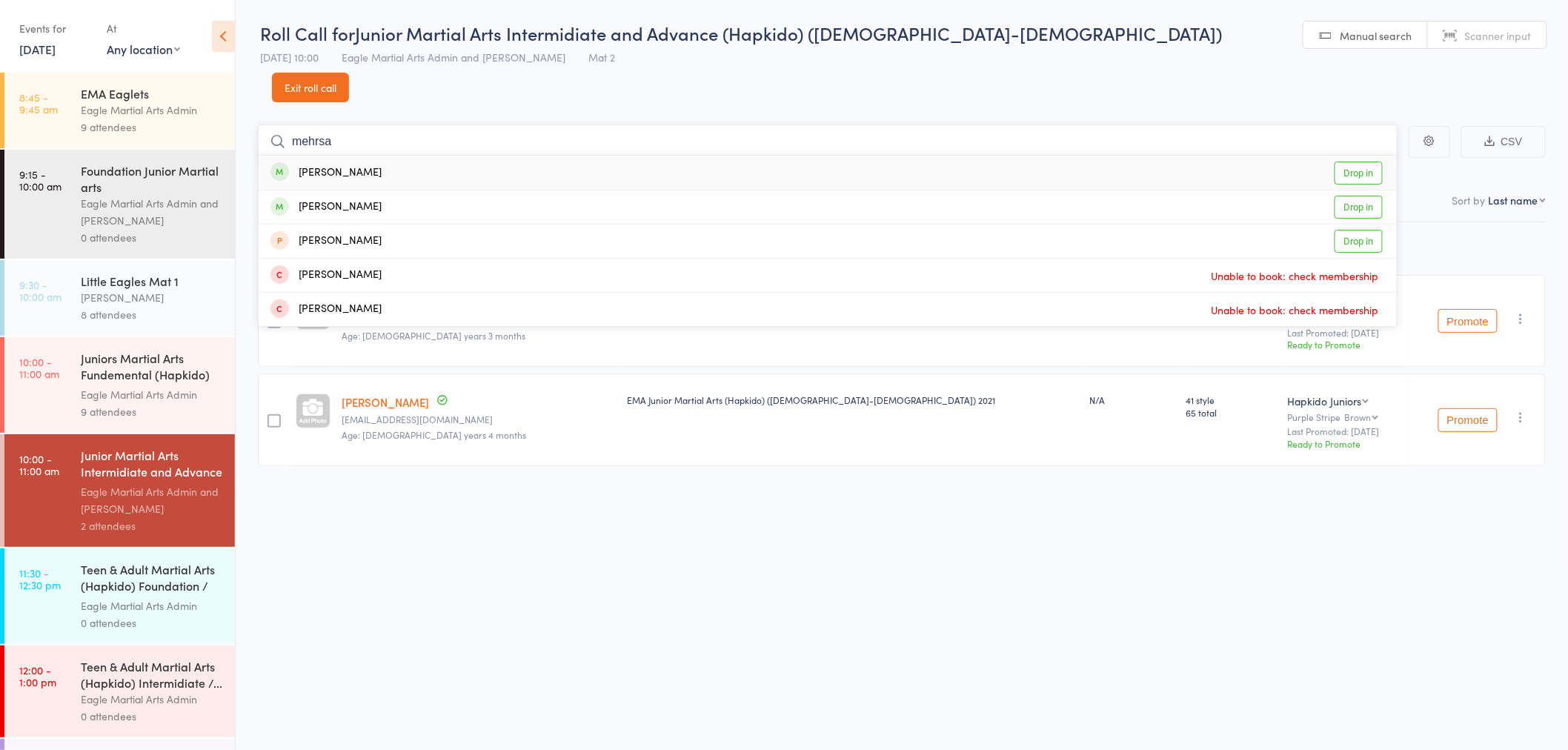
type input "mehrsa"
click at [351, 155] on div "Mehrsa Molaei Drop in" at bounding box center [827, 172] width 1139 height 34
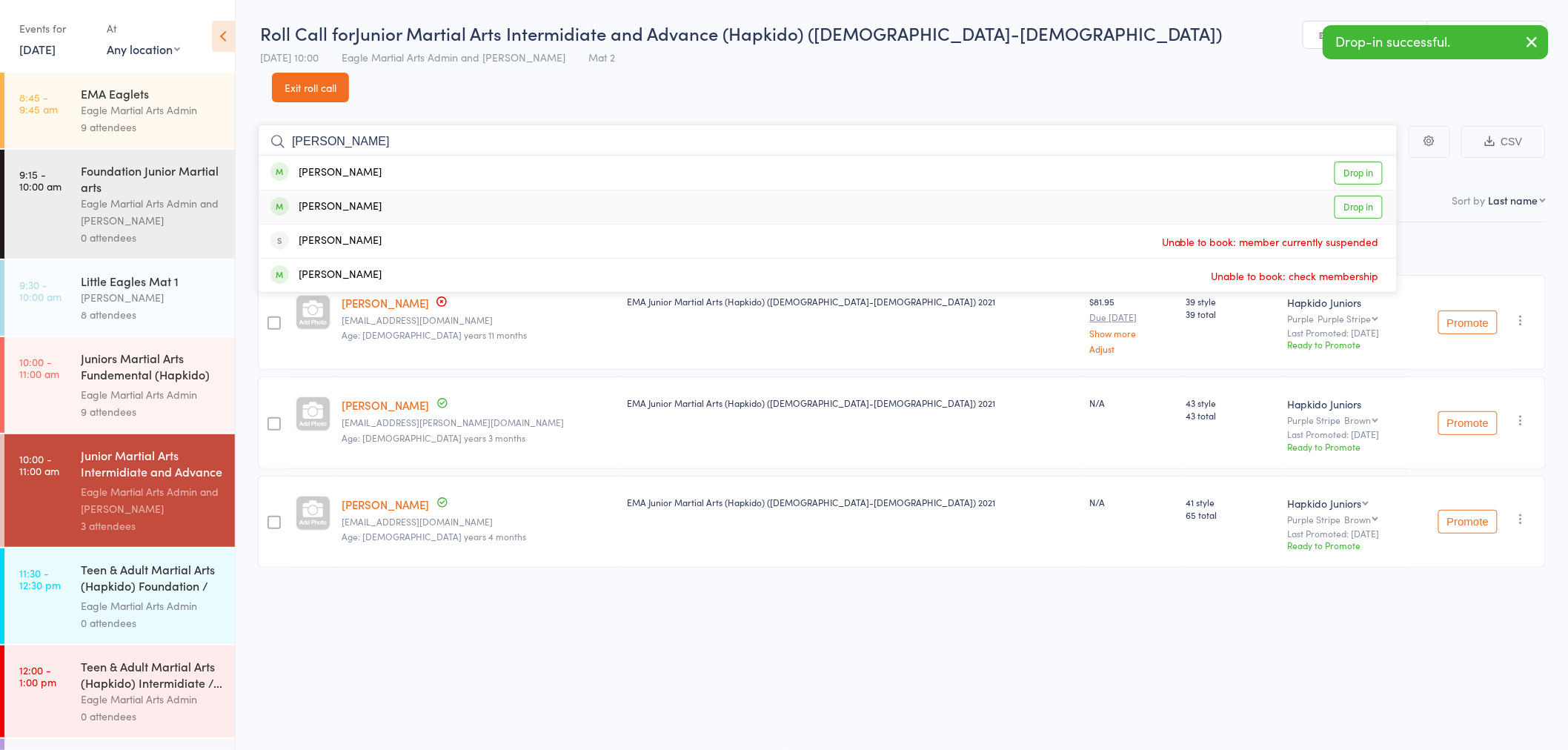
type input "xavier"
click at [367, 191] on div "Xavier Belfield Drop in" at bounding box center [827, 208] width 1139 height 34
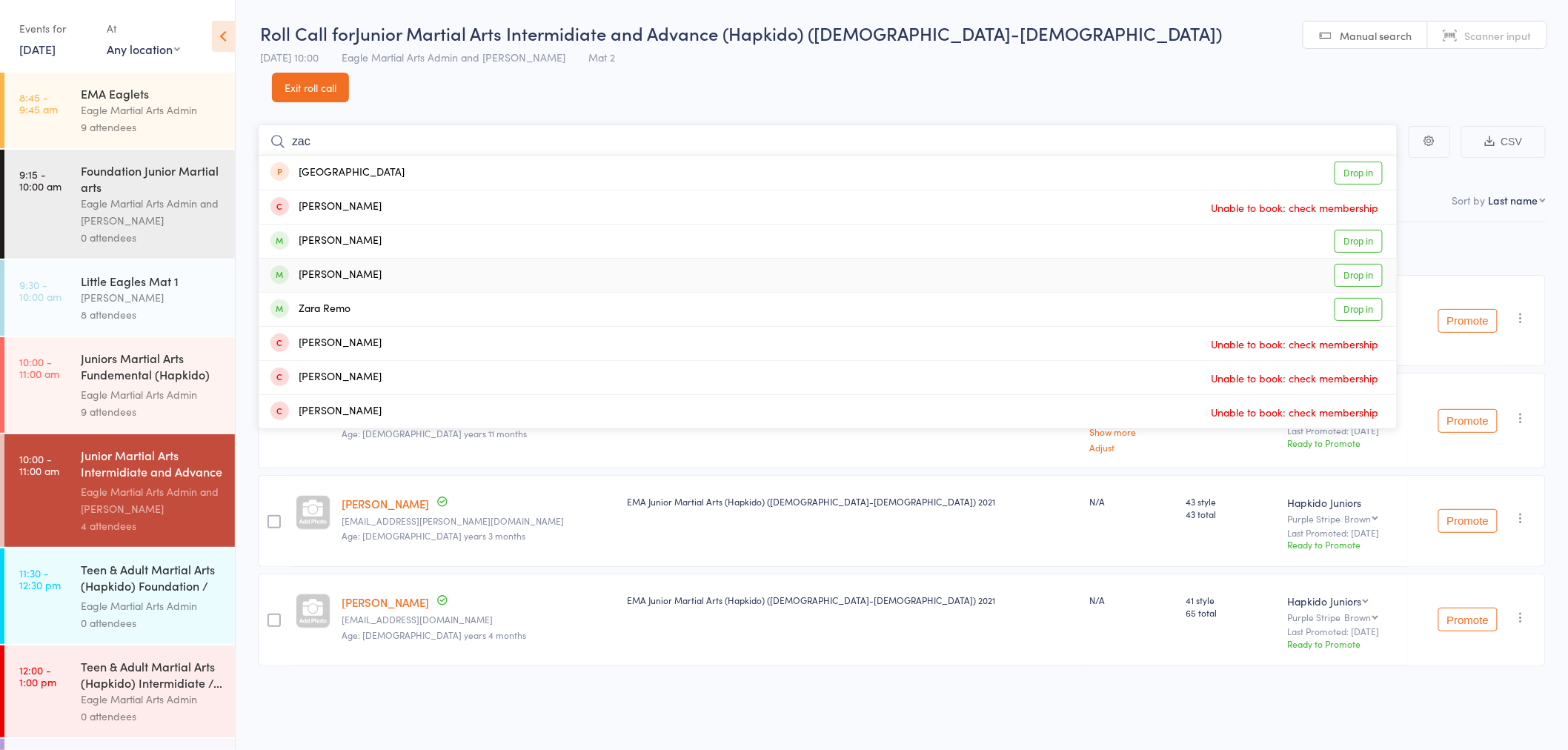
type input "zac"
click at [394, 258] on div "Zachary Belfield Drop in" at bounding box center [827, 275] width 1139 height 34
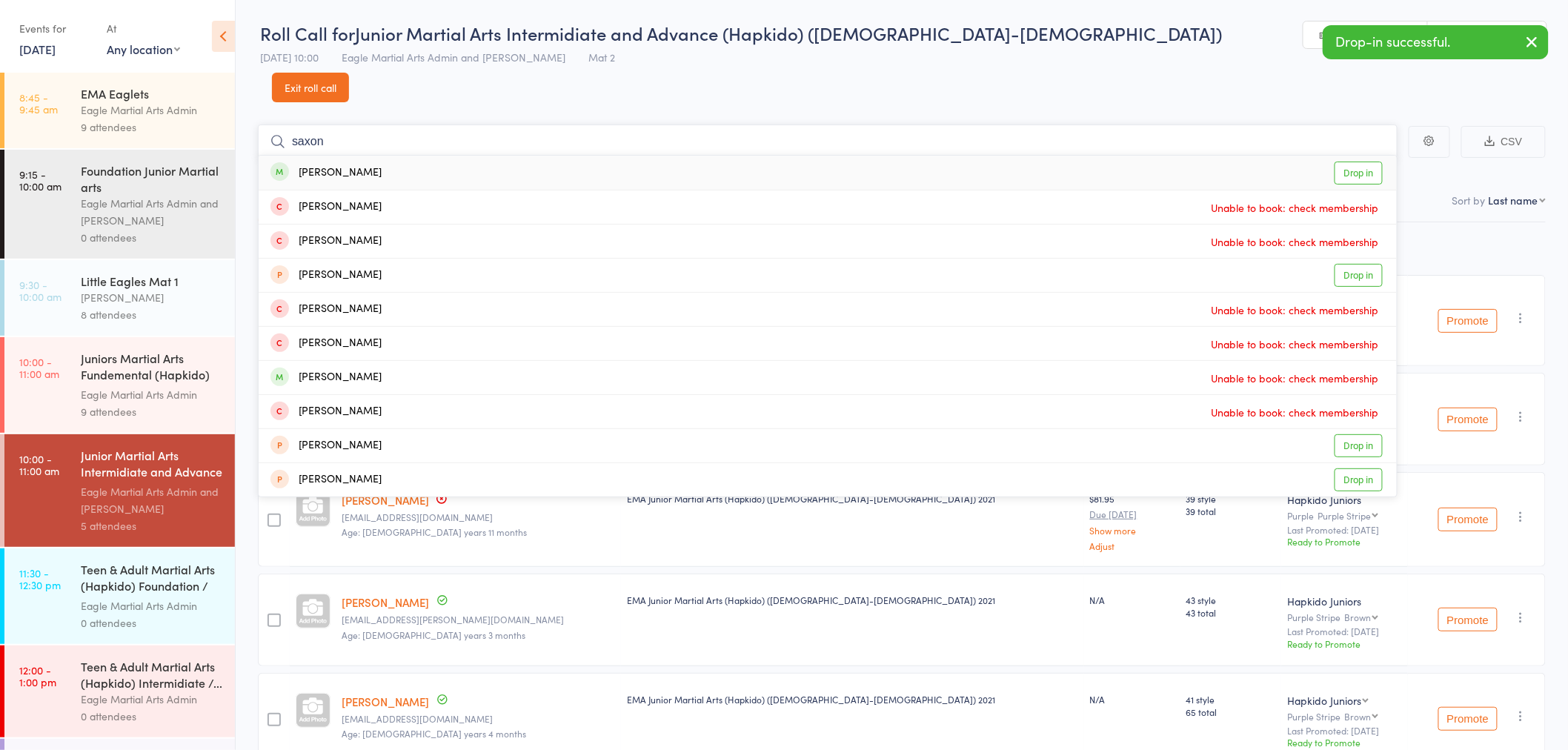
type input "saxon"
click at [344, 165] on div "Saxon Lee" at bounding box center [326, 173] width 111 height 17
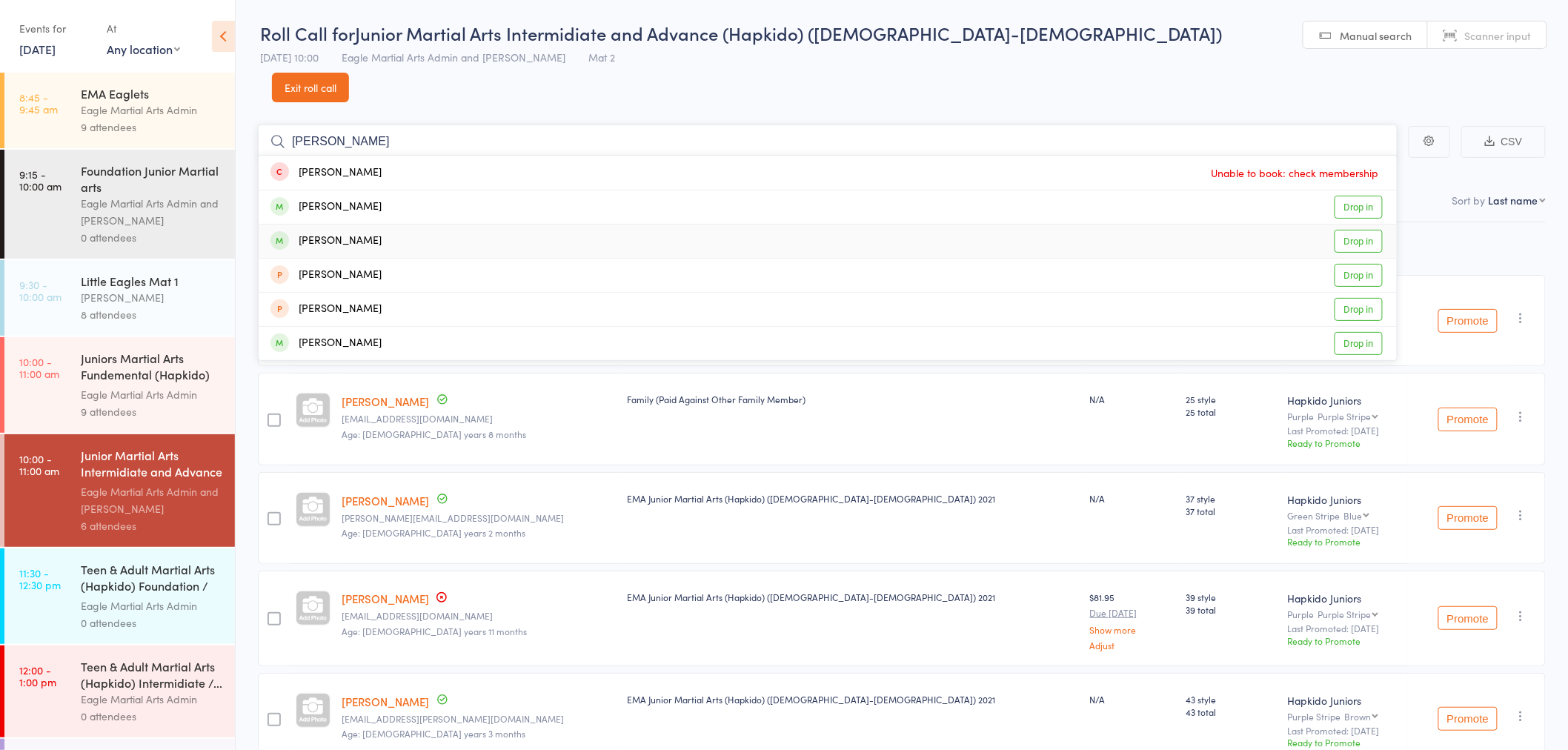
type input "chloe"
click at [380, 224] on div "Chloe Ray Cruz Drop in" at bounding box center [827, 241] width 1139 height 34
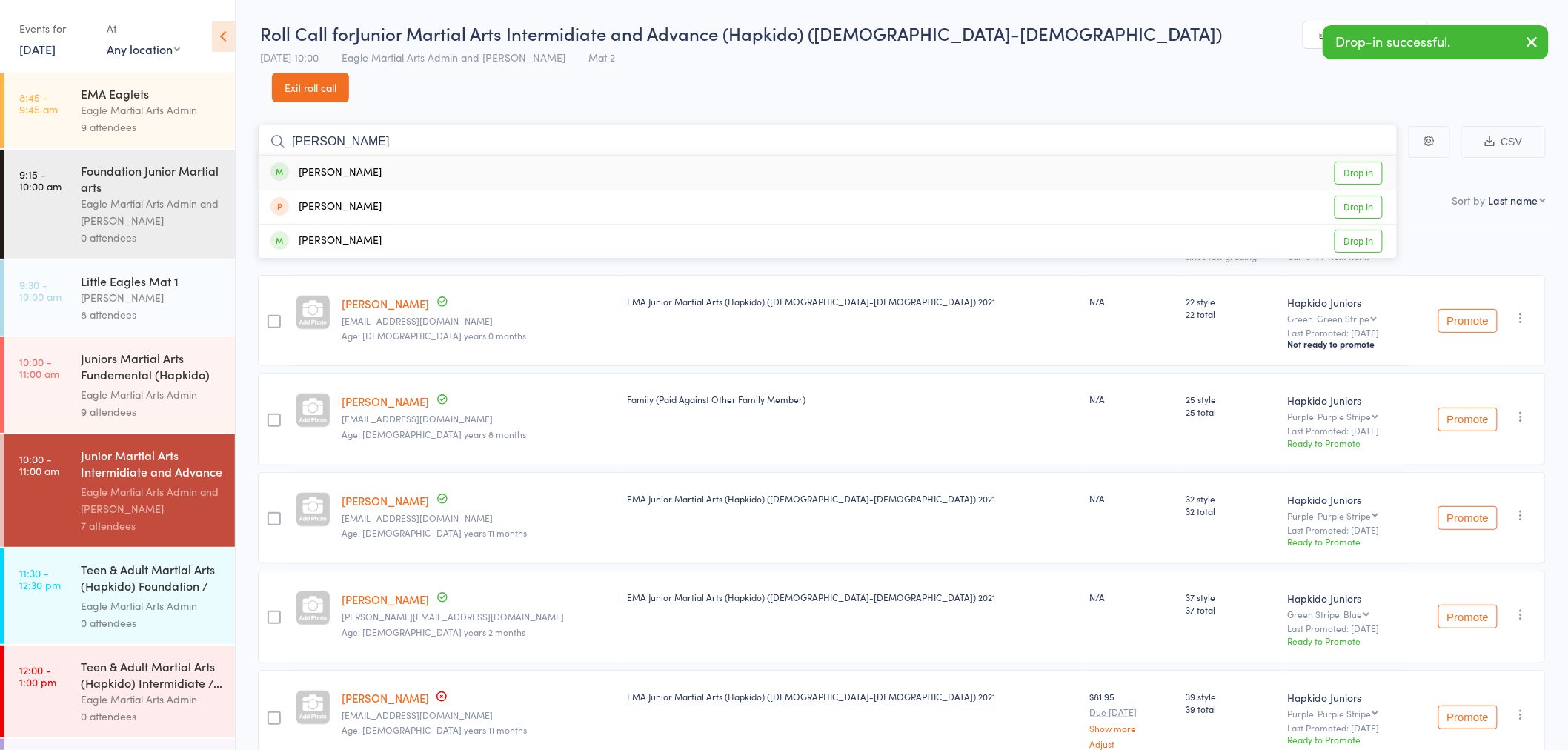
type input "elijah"
click at [358, 165] on div "Elijah Miranda" at bounding box center [326, 173] width 111 height 17
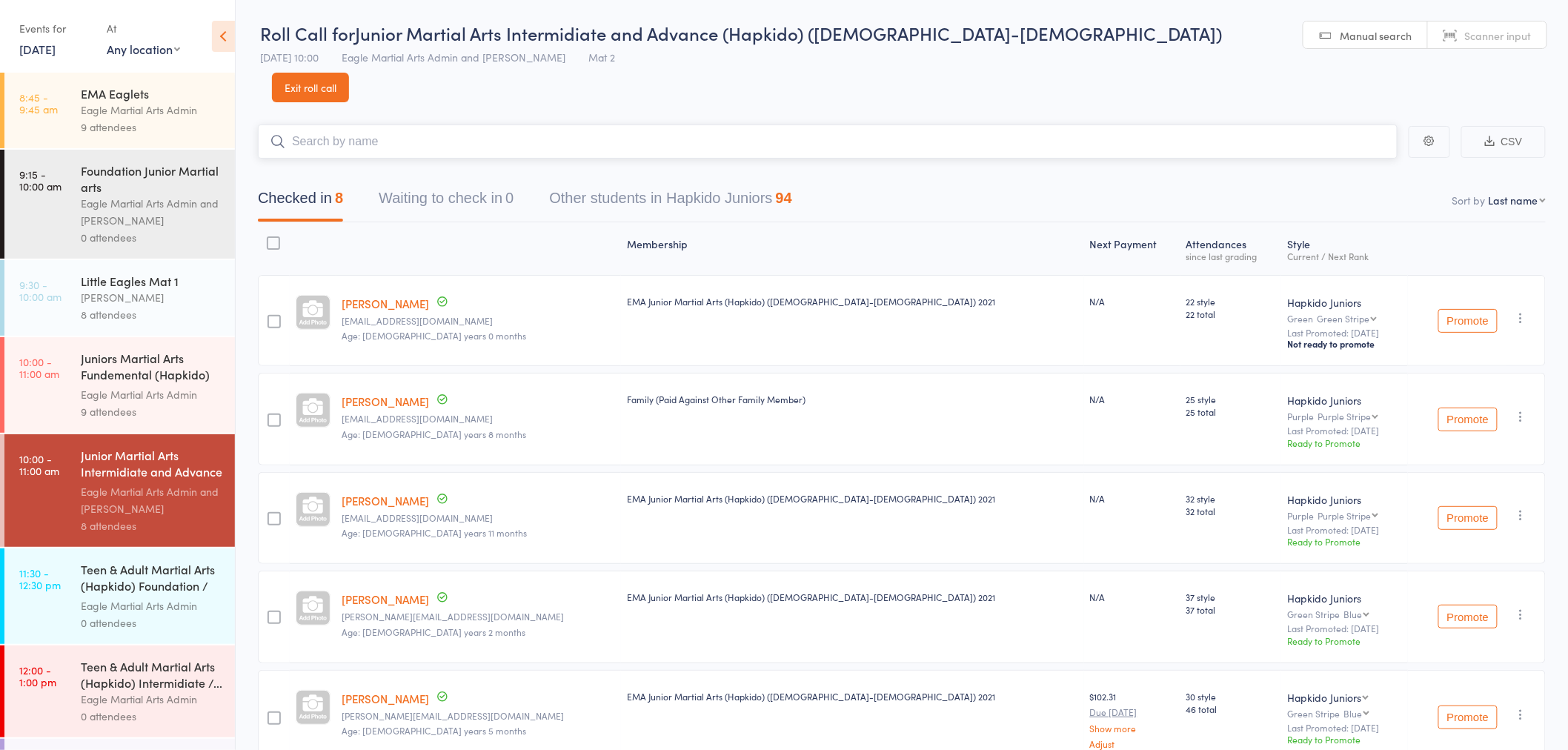
click at [424, 124] on input "search" at bounding box center [828, 141] width 1140 height 34
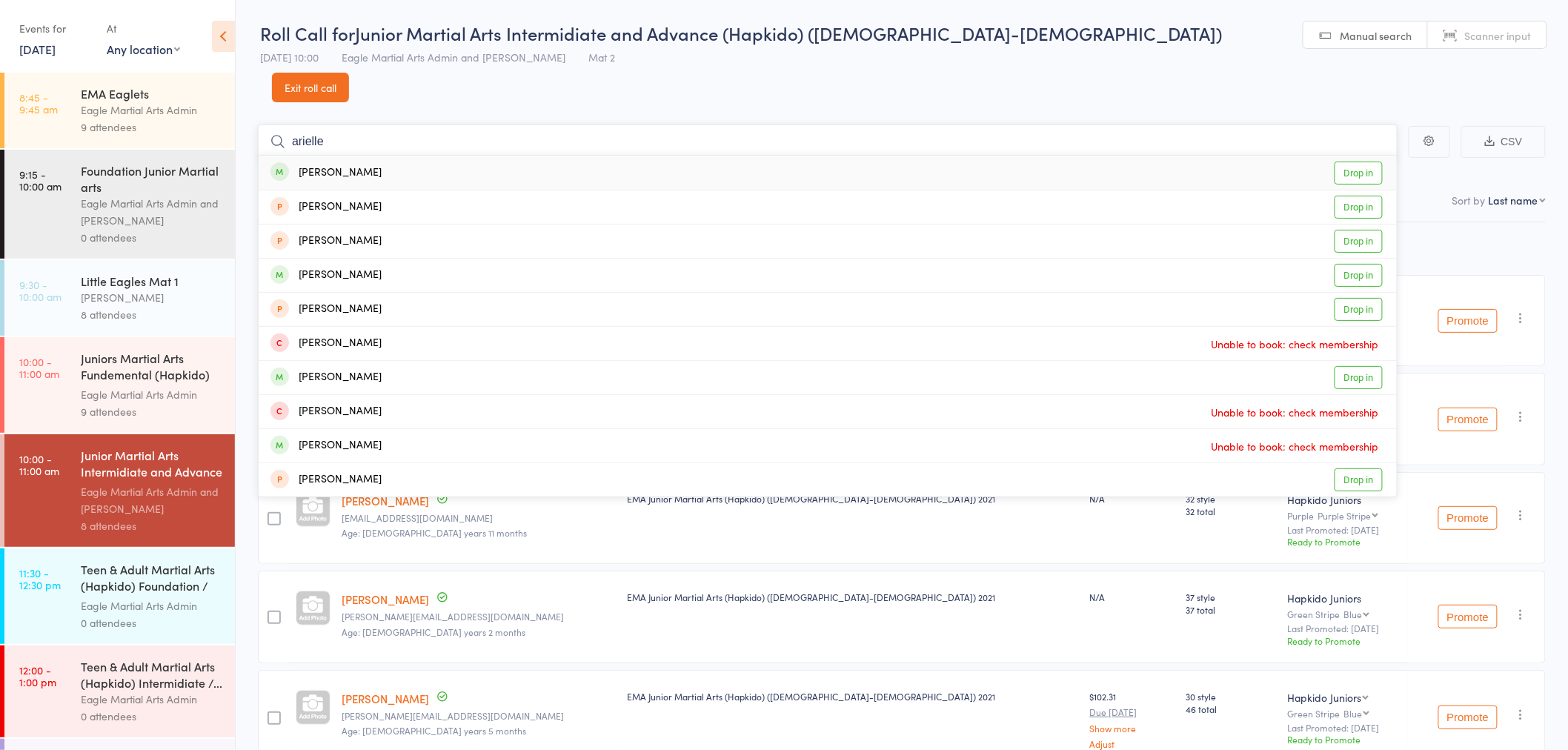
type input "arielle"
click at [366, 155] on div "Arielle Rivas Drop in" at bounding box center [827, 172] width 1139 height 34
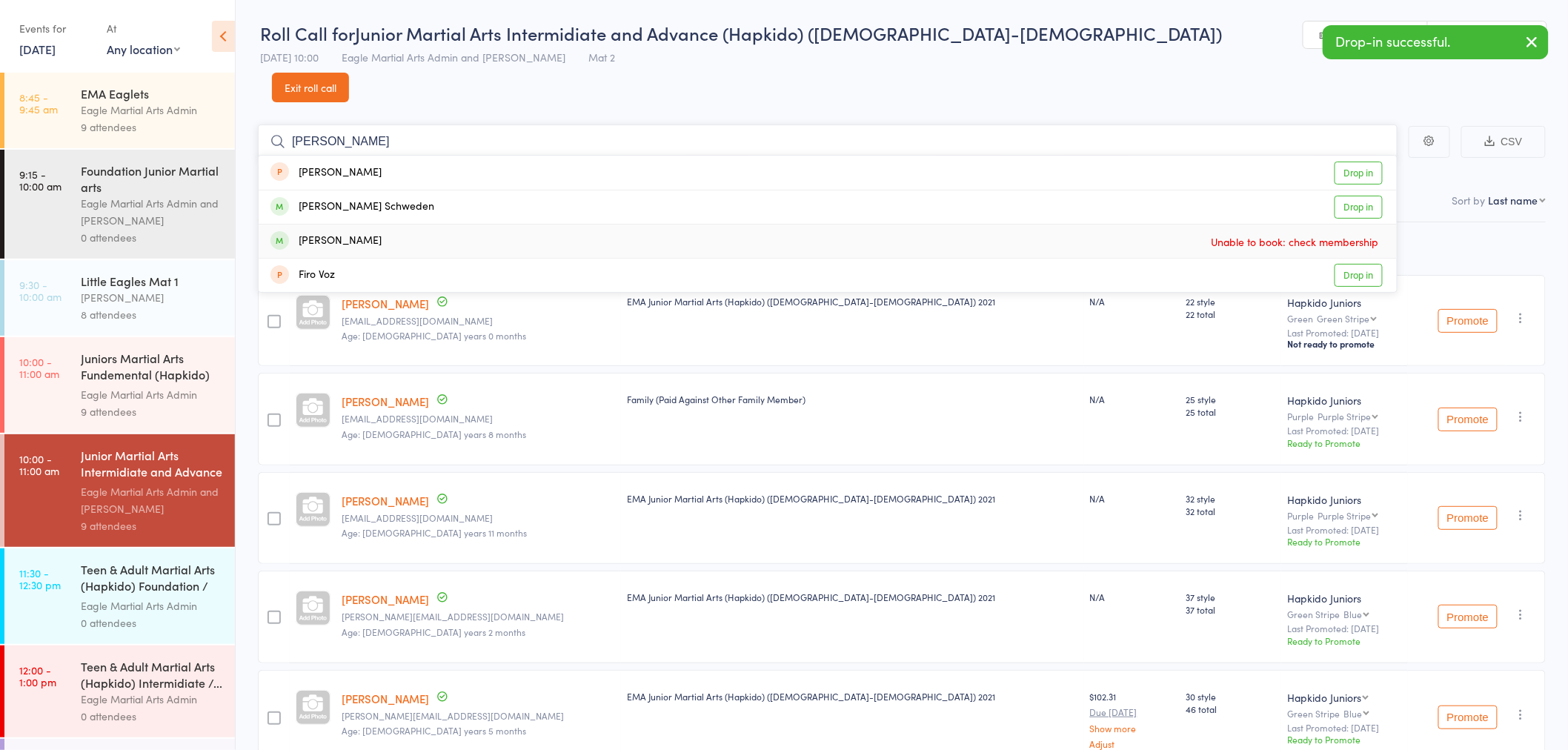
type input "finn"
click at [345, 233] on div "Finn Janssens" at bounding box center [326, 241] width 111 height 17
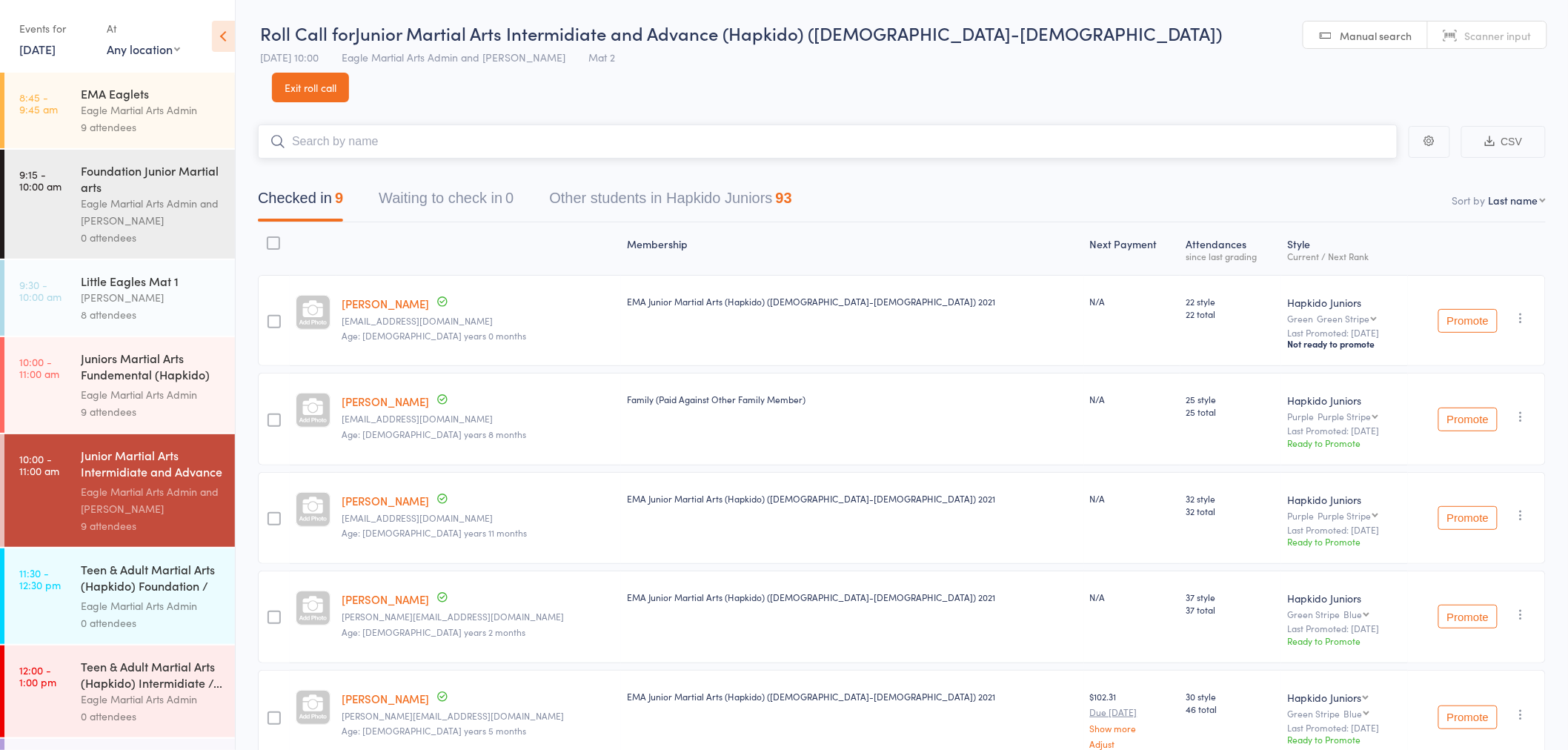
click at [395, 124] on input "search" at bounding box center [828, 141] width 1140 height 34
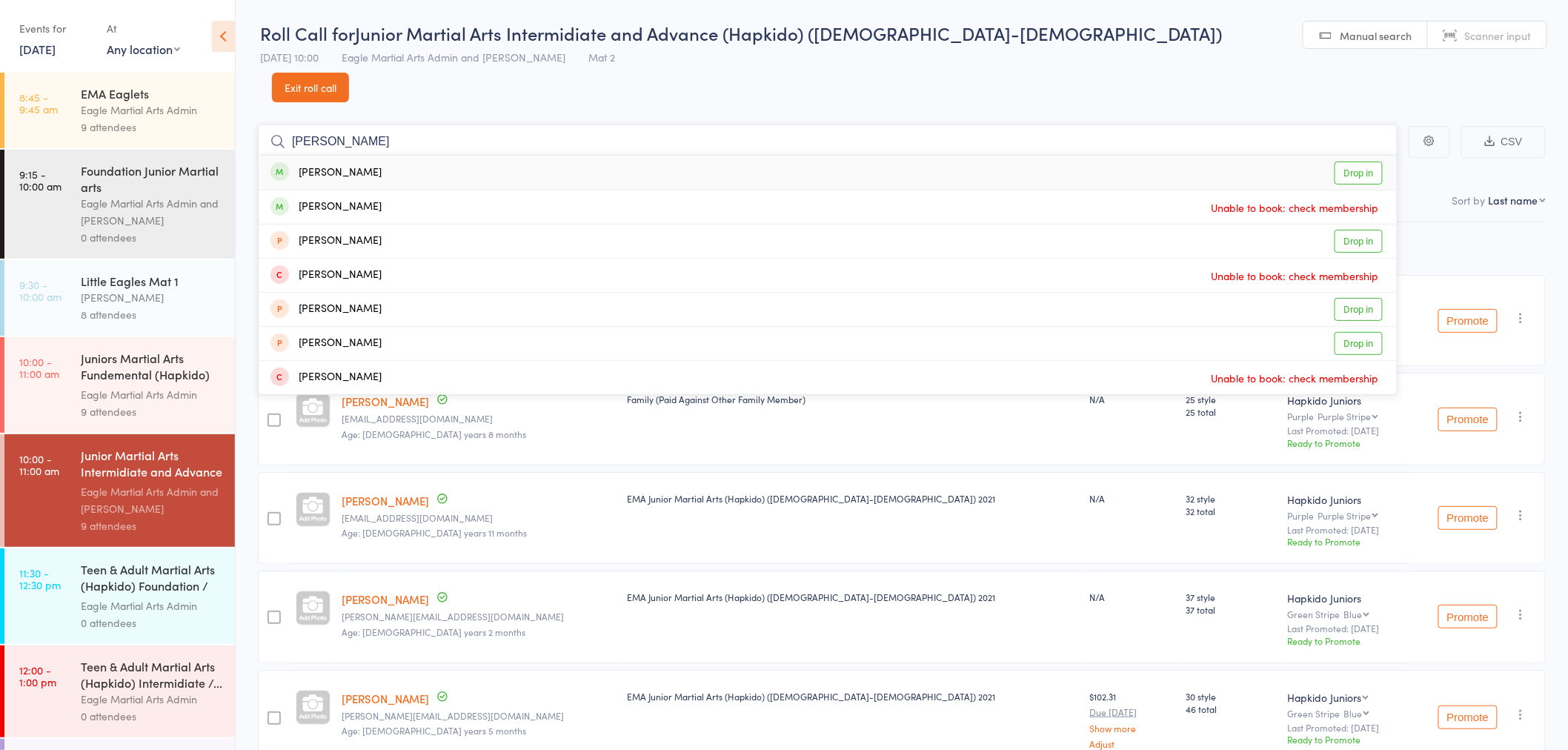
type input "dean"
click at [376, 155] on div "Dean Dascal Drop in" at bounding box center [827, 172] width 1139 height 34
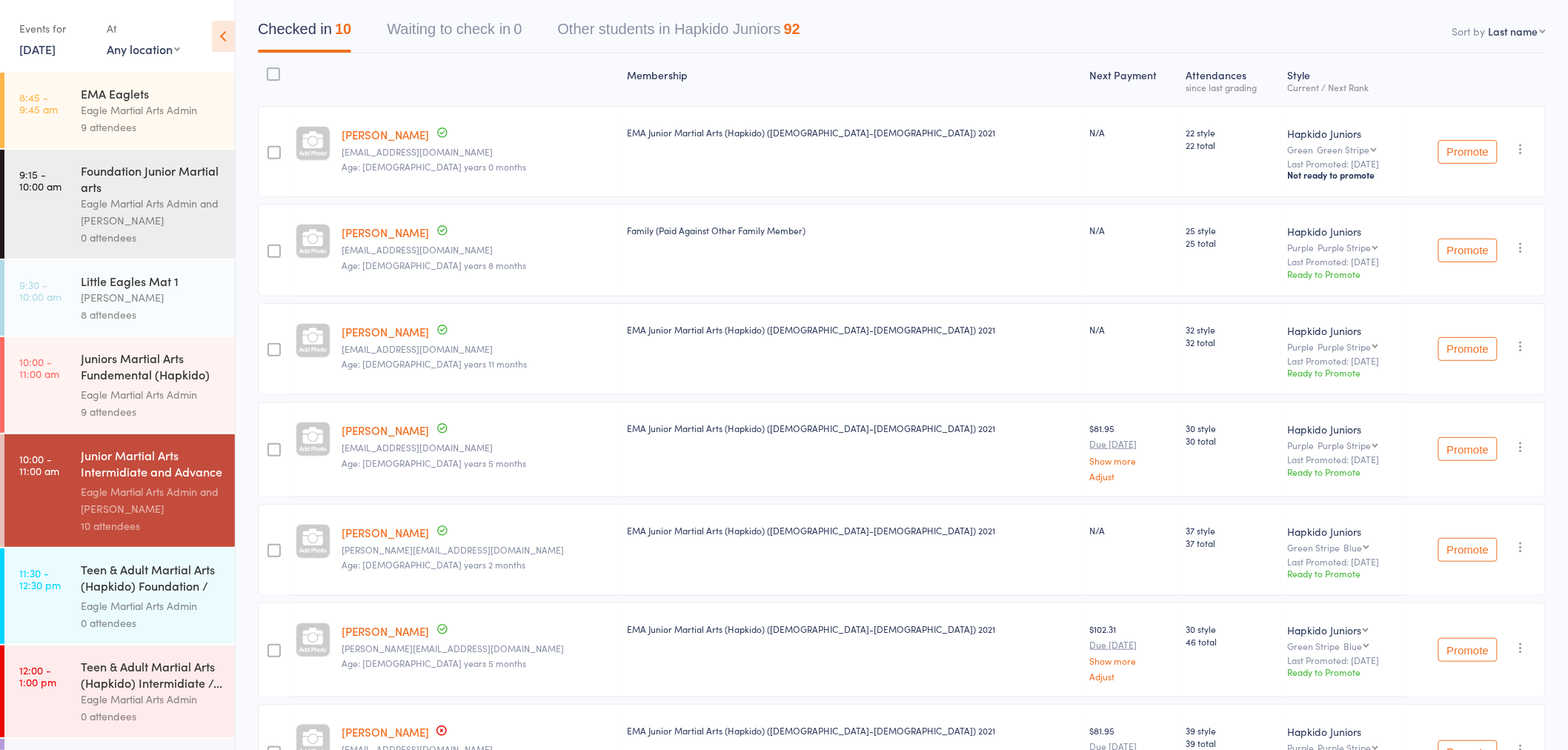
scroll to position [53, 0]
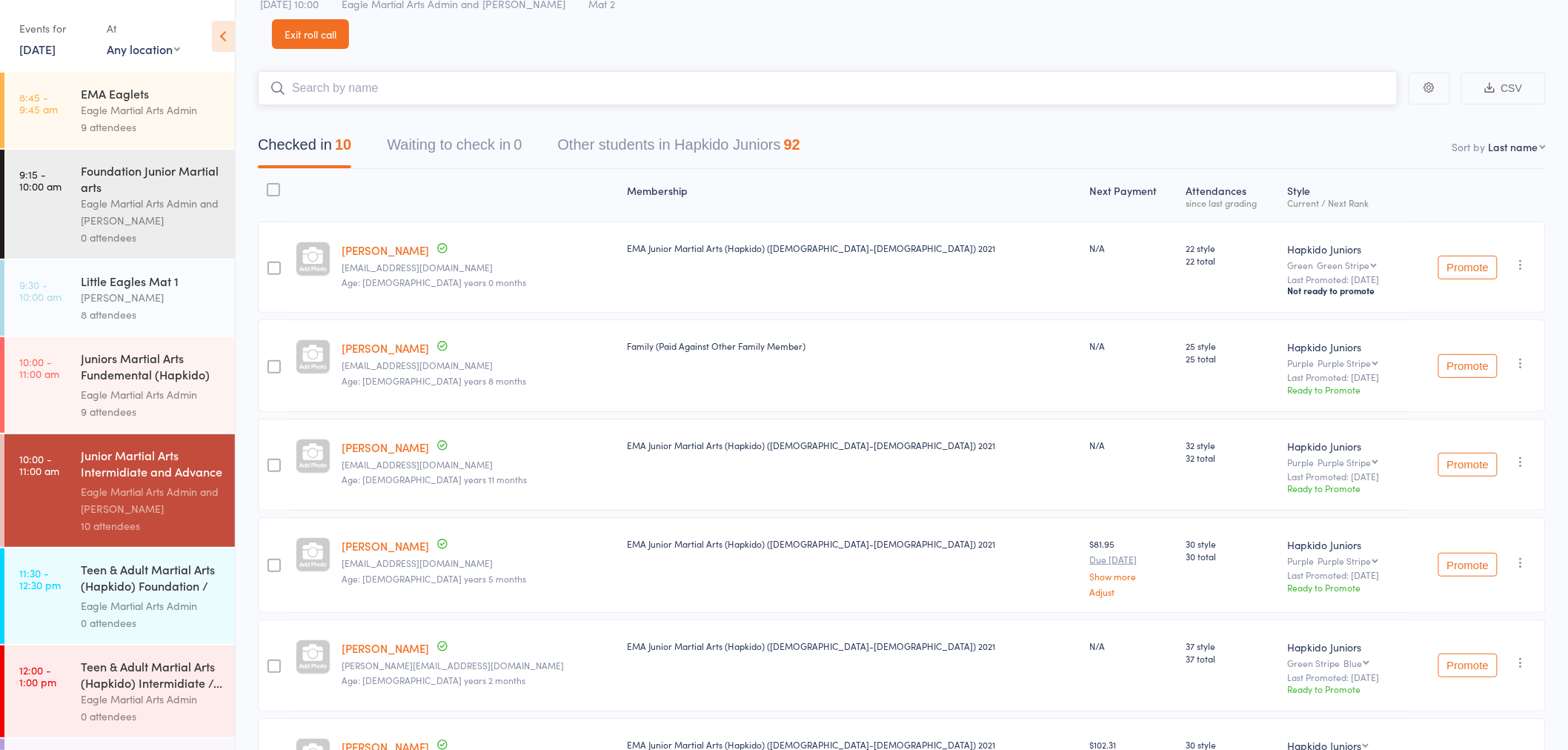
click at [428, 71] on input "search" at bounding box center [828, 88] width 1140 height 34
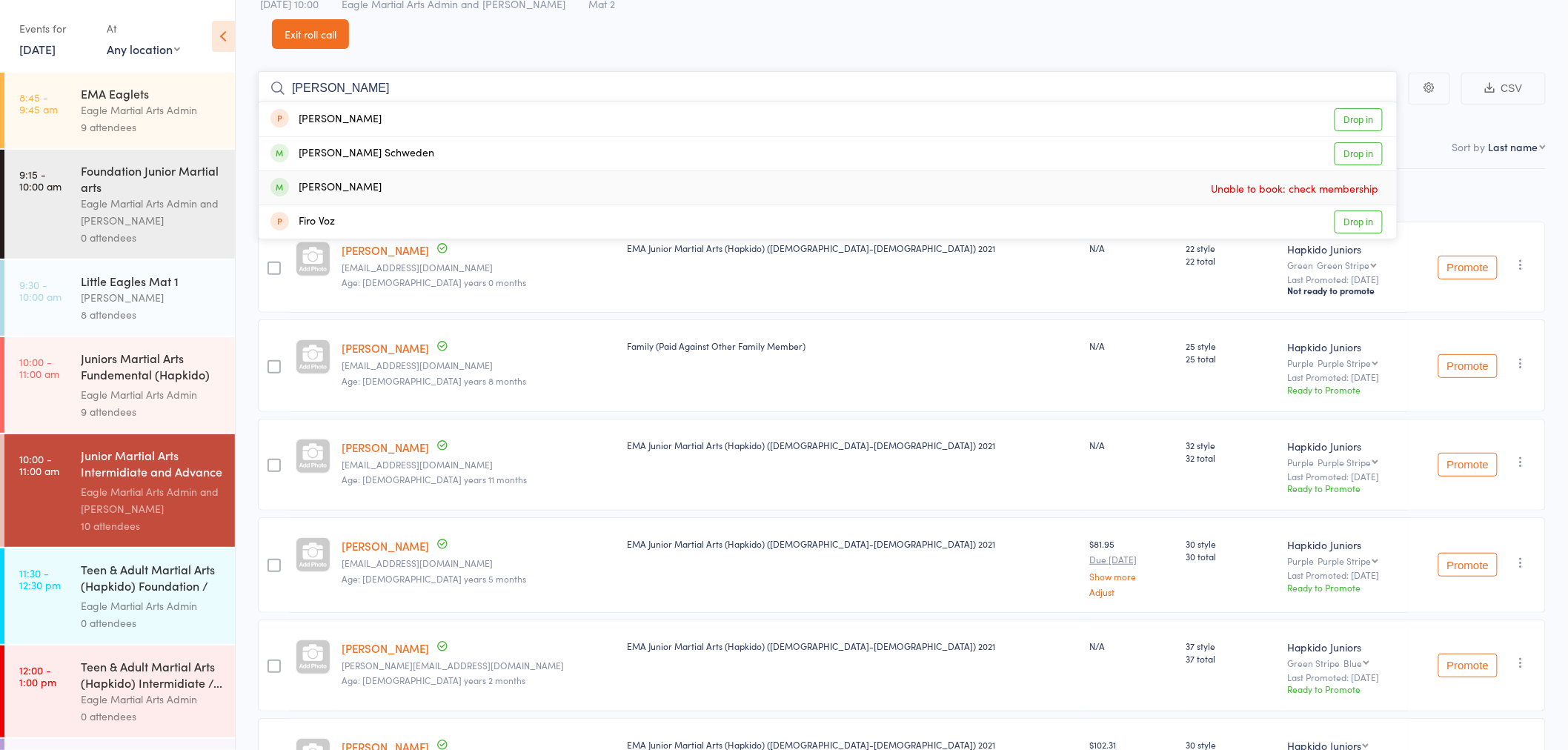
type input "finn"
click at [367, 171] on div "Finn Janssens Unable to book: check membership" at bounding box center [827, 188] width 1139 height 34
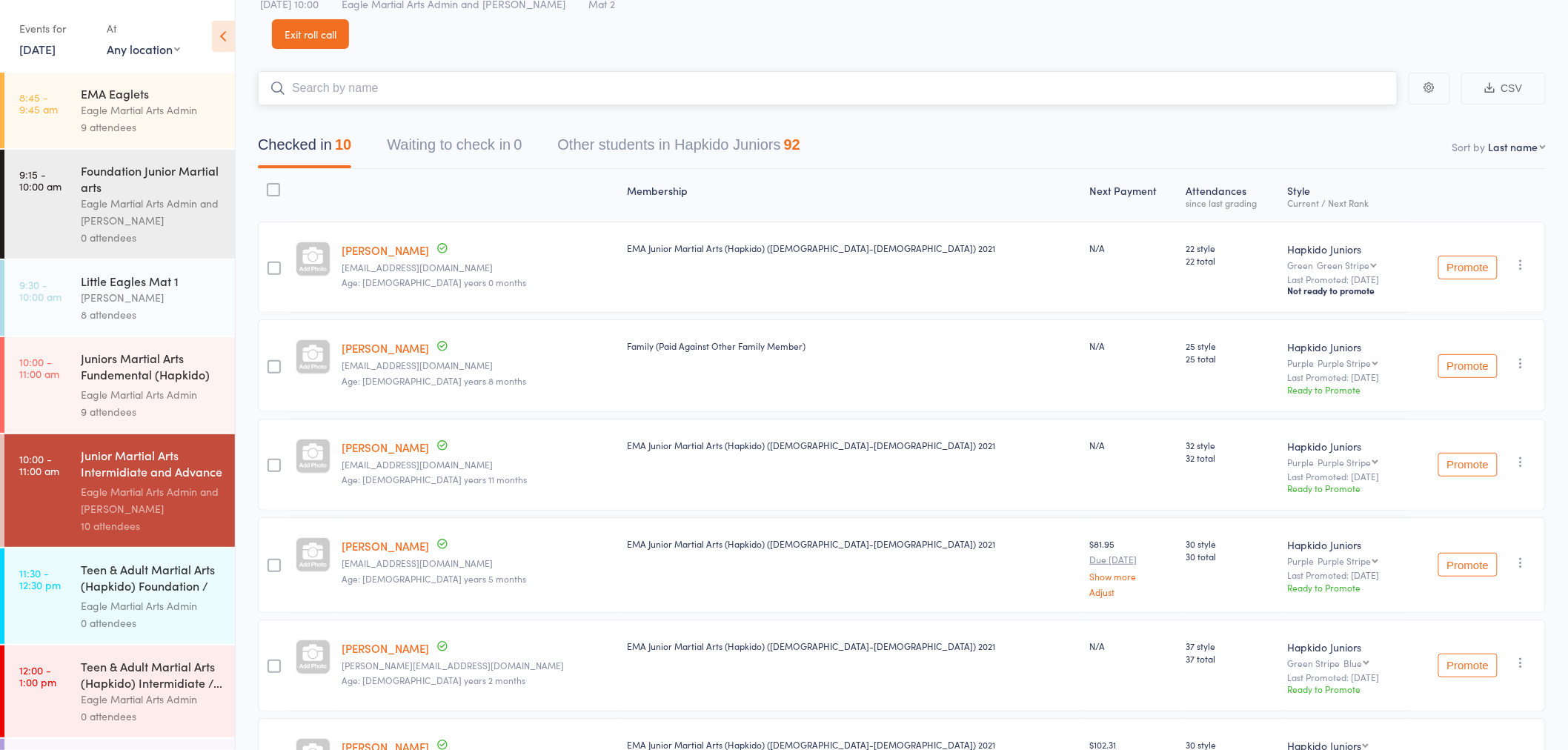
click at [551, 73] on input "search" at bounding box center [828, 88] width 1140 height 34
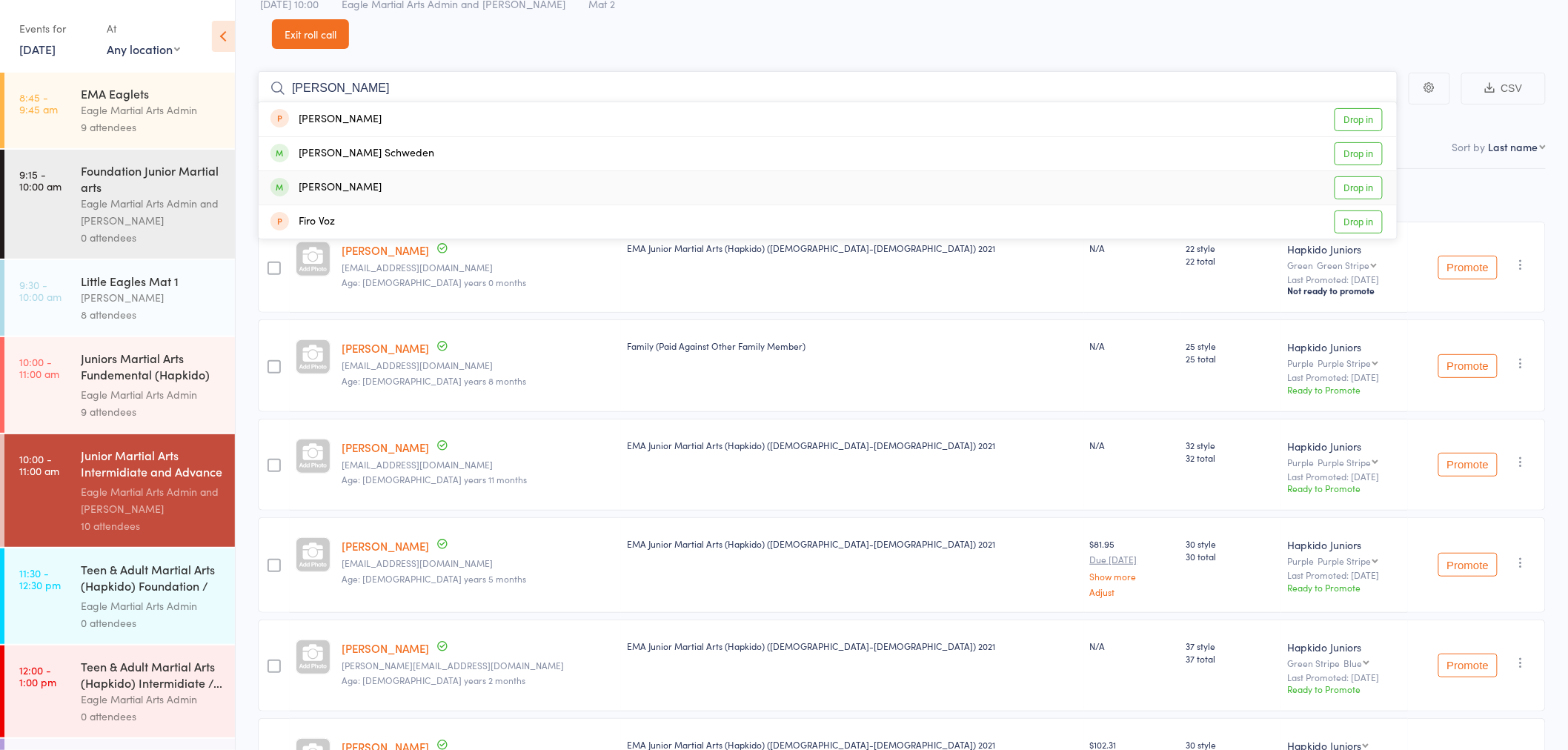
type input "finn"
click at [373, 171] on div "Finn Janssens Drop in" at bounding box center [827, 188] width 1139 height 34
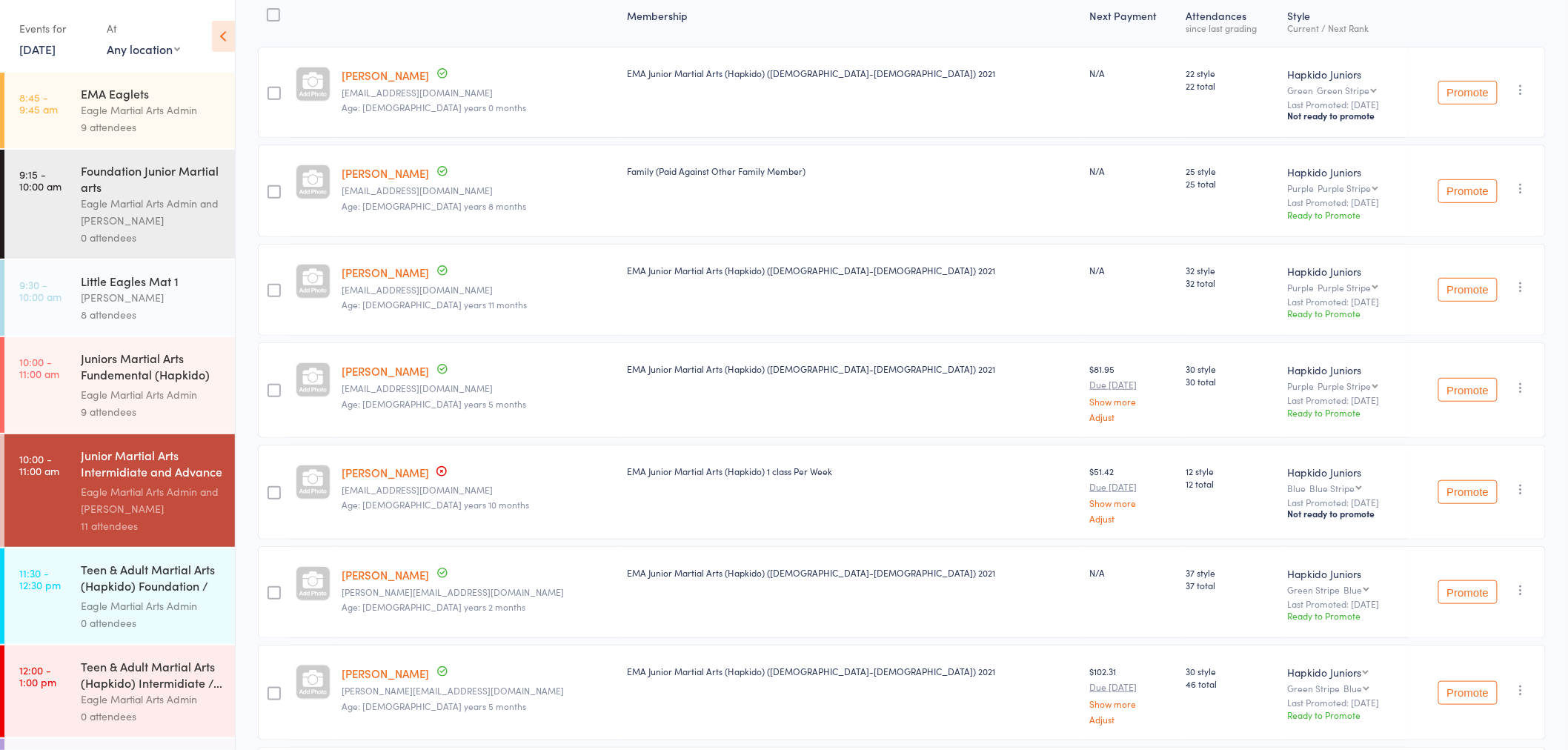
scroll to position [0, 0]
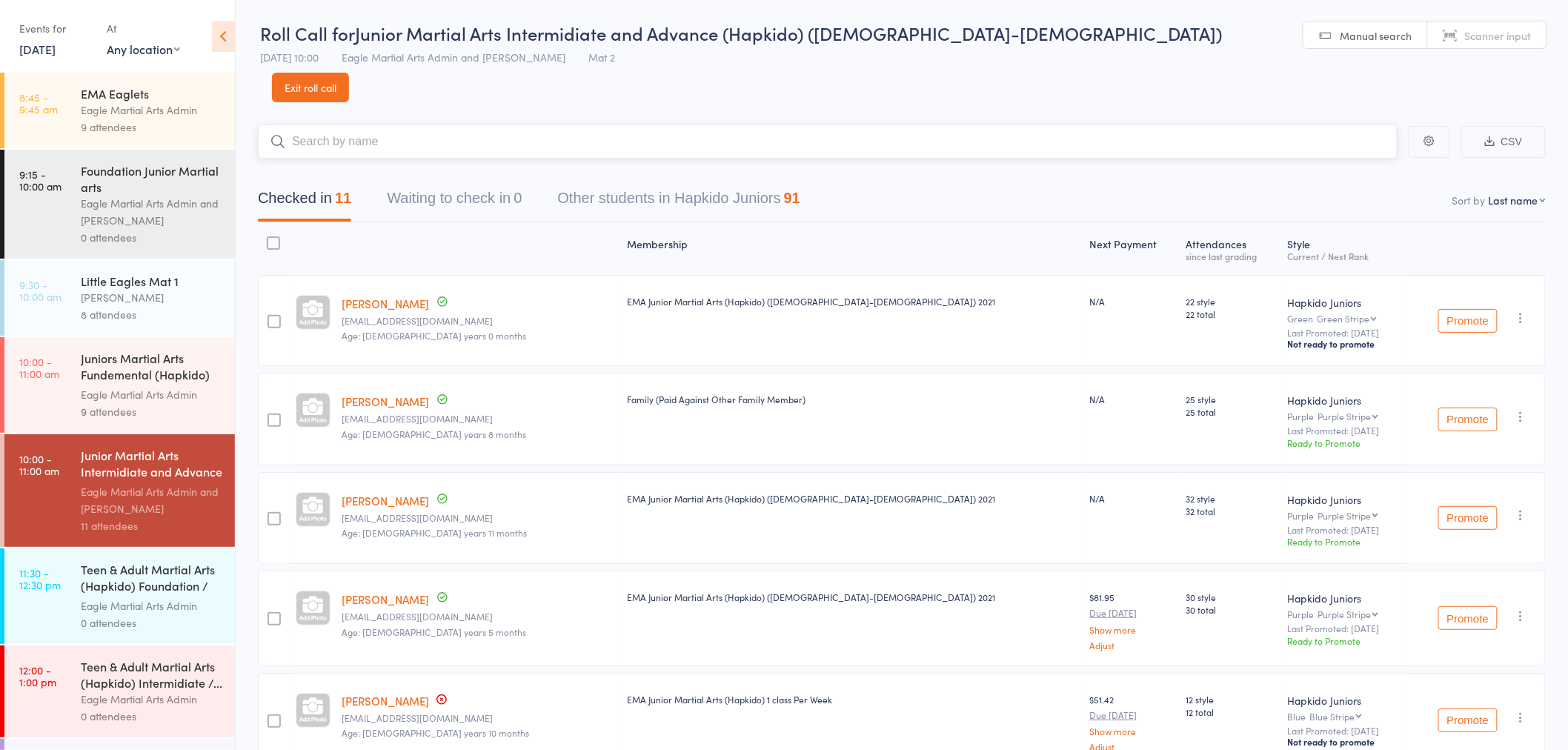
click at [441, 124] on input "search" at bounding box center [828, 141] width 1140 height 34
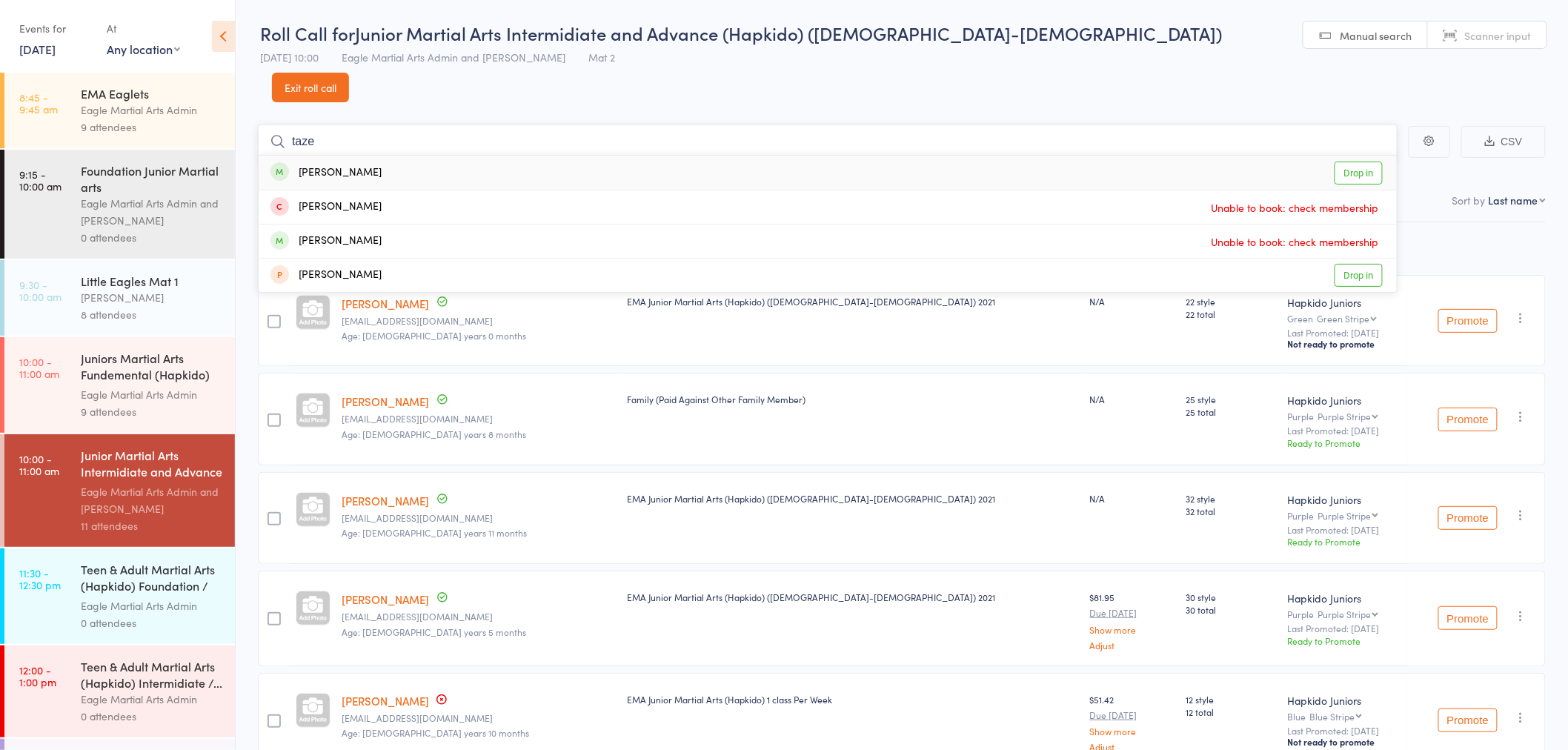
type input "taze"
click at [406, 155] on div "Taze Aitken Drop in" at bounding box center [827, 172] width 1139 height 34
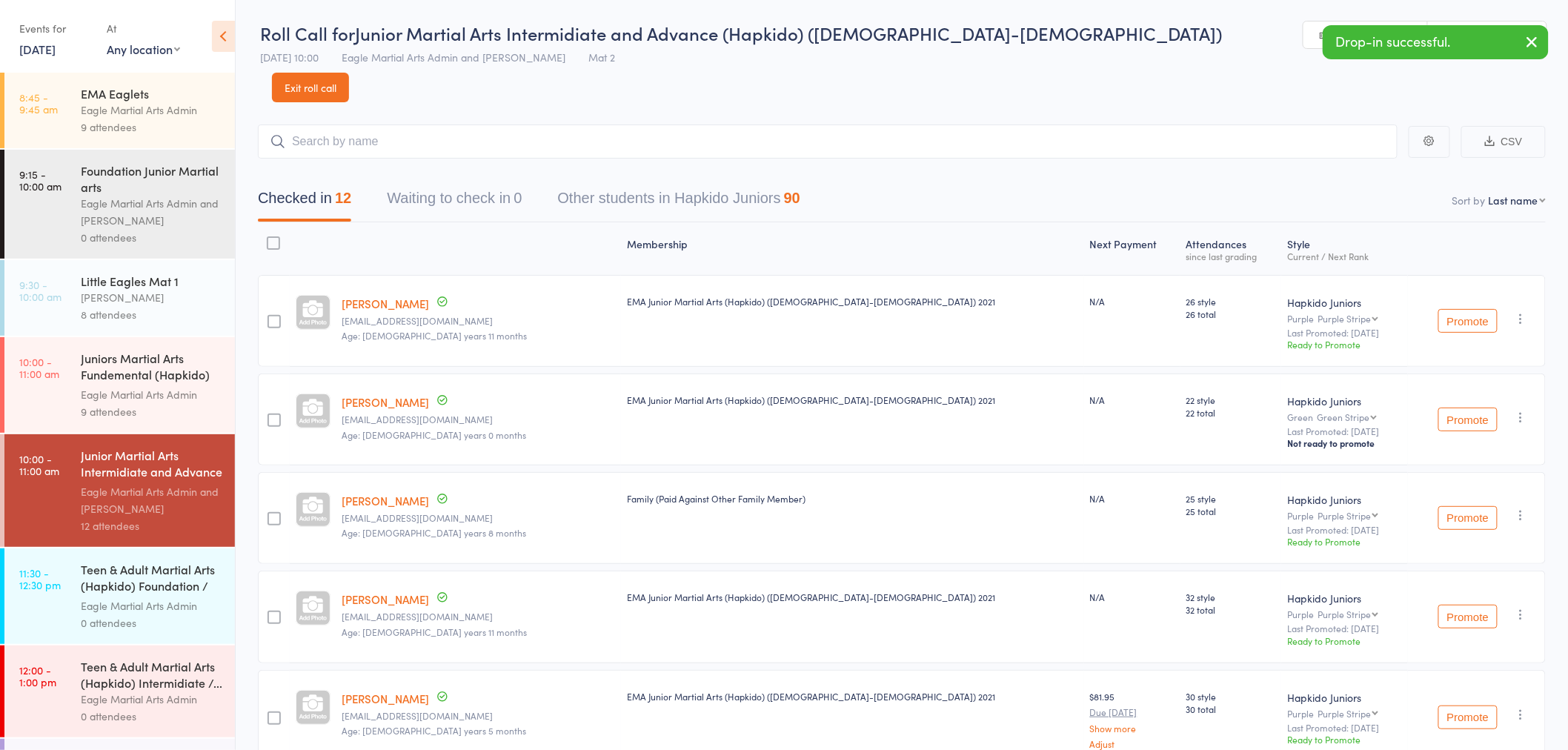
click at [1550, 37] on header "Roll Call for Junior Martial Arts Intermidiate and Advance (Hapkido) (7yo-12yo)…" at bounding box center [902, 50] width 1332 height 102
click at [1536, 41] on icon "button" at bounding box center [1532, 42] width 18 height 19
click at [349, 73] on link "Exit roll call" at bounding box center [311, 88] width 77 height 30
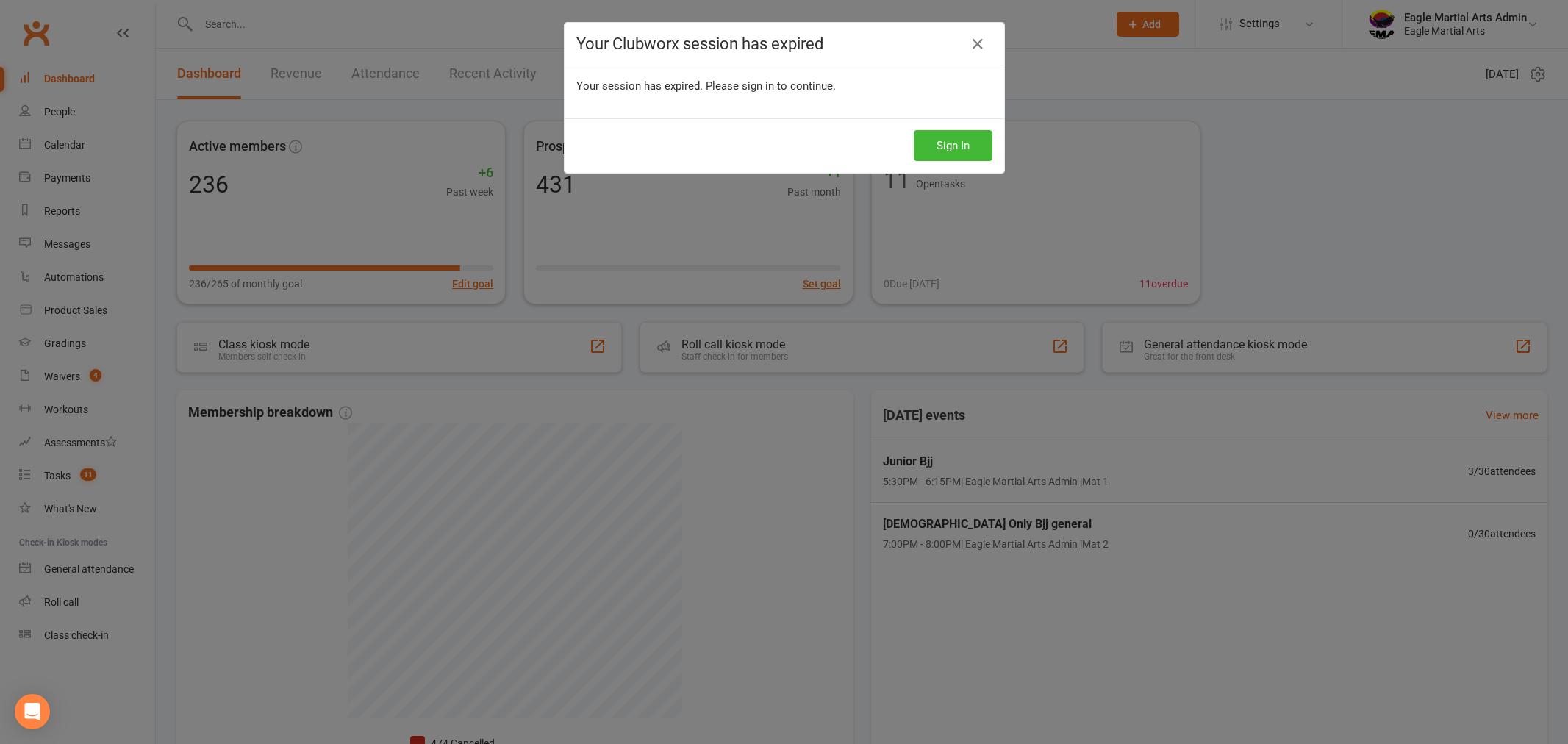
click at [932, 144] on button "Sign In" at bounding box center [953, 145] width 79 height 31
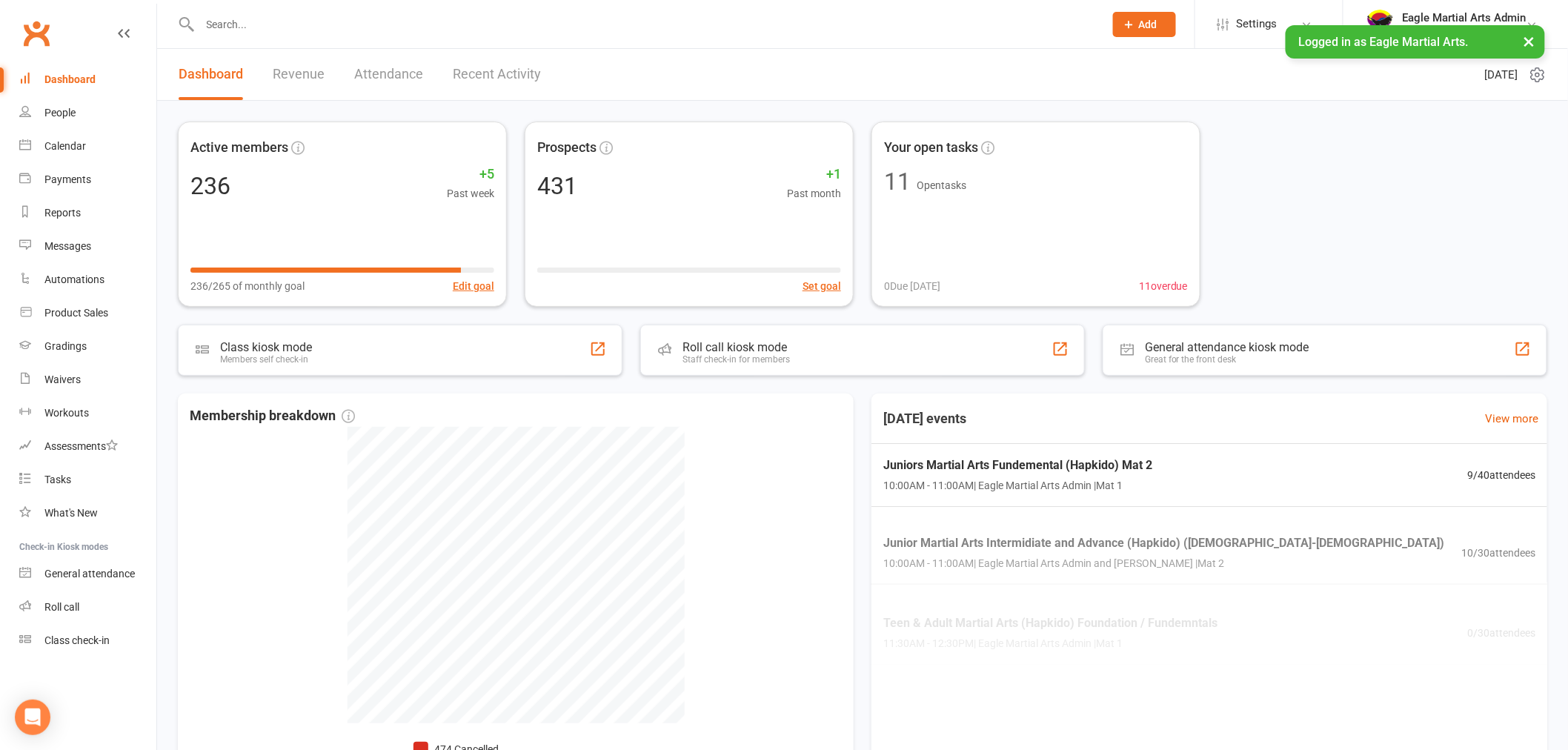
click at [304, 23] on input "text" at bounding box center [645, 24] width 898 height 21
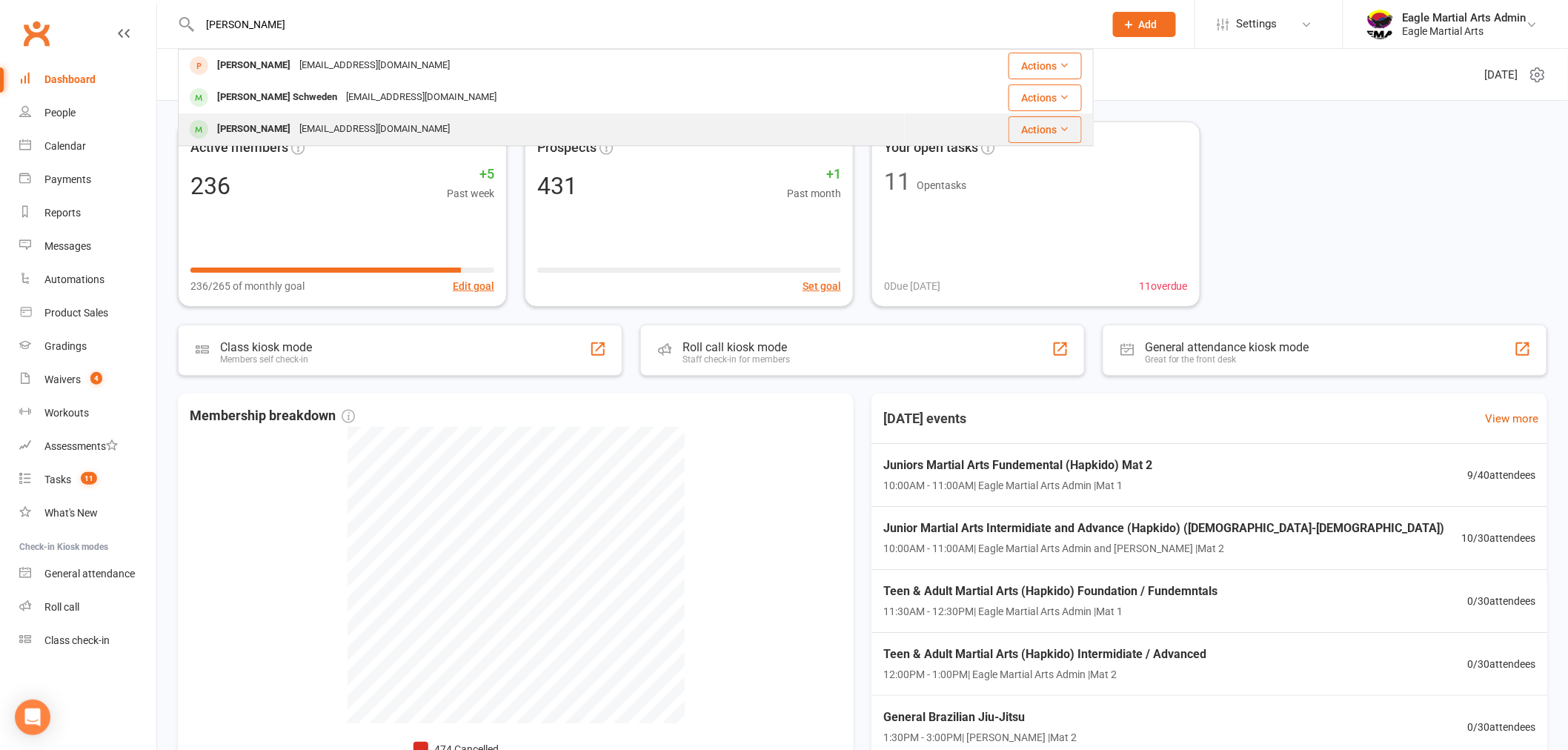
type input "[PERSON_NAME]"
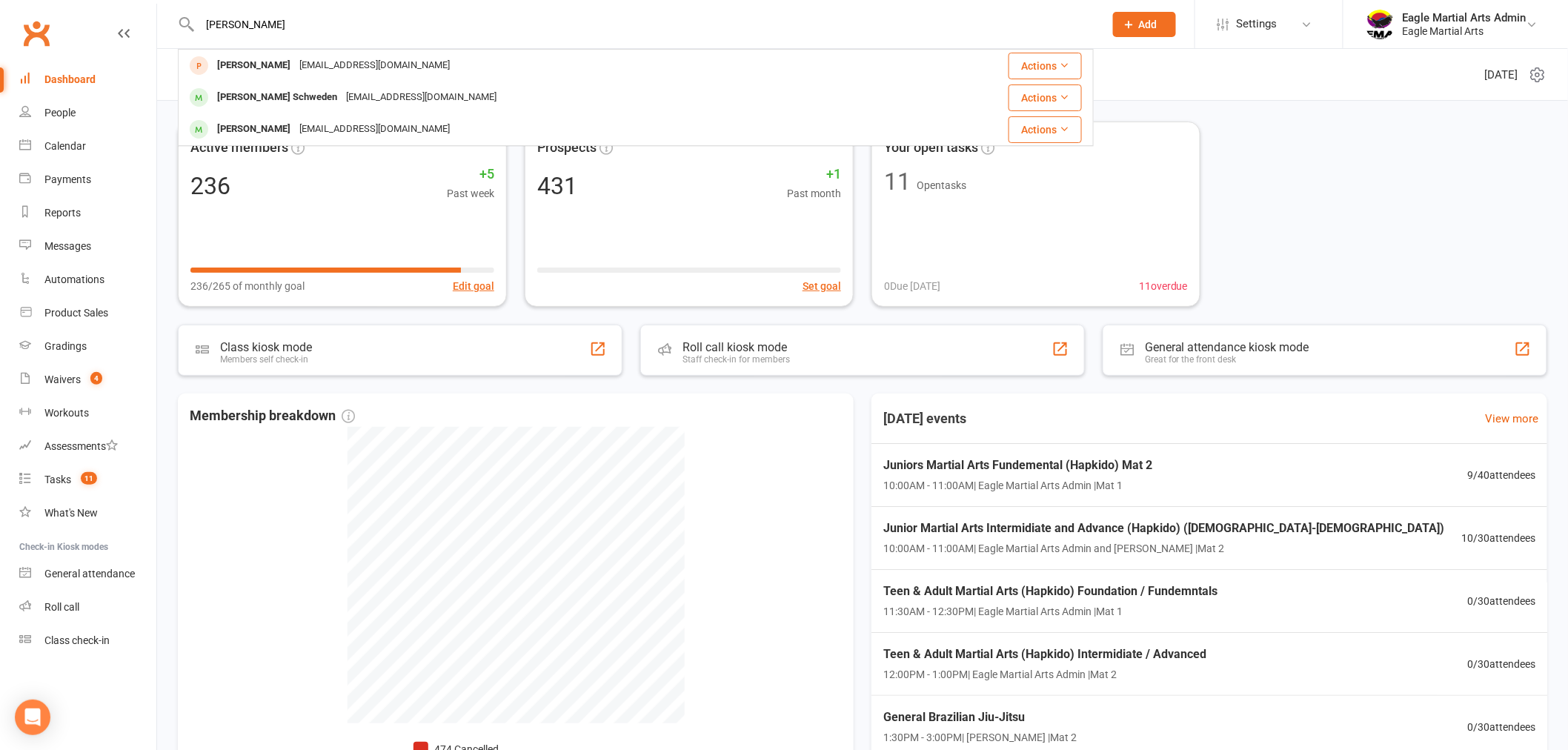
click at [312, 126] on div "[EMAIL_ADDRESS][DOMAIN_NAME]" at bounding box center [374, 129] width 159 height 22
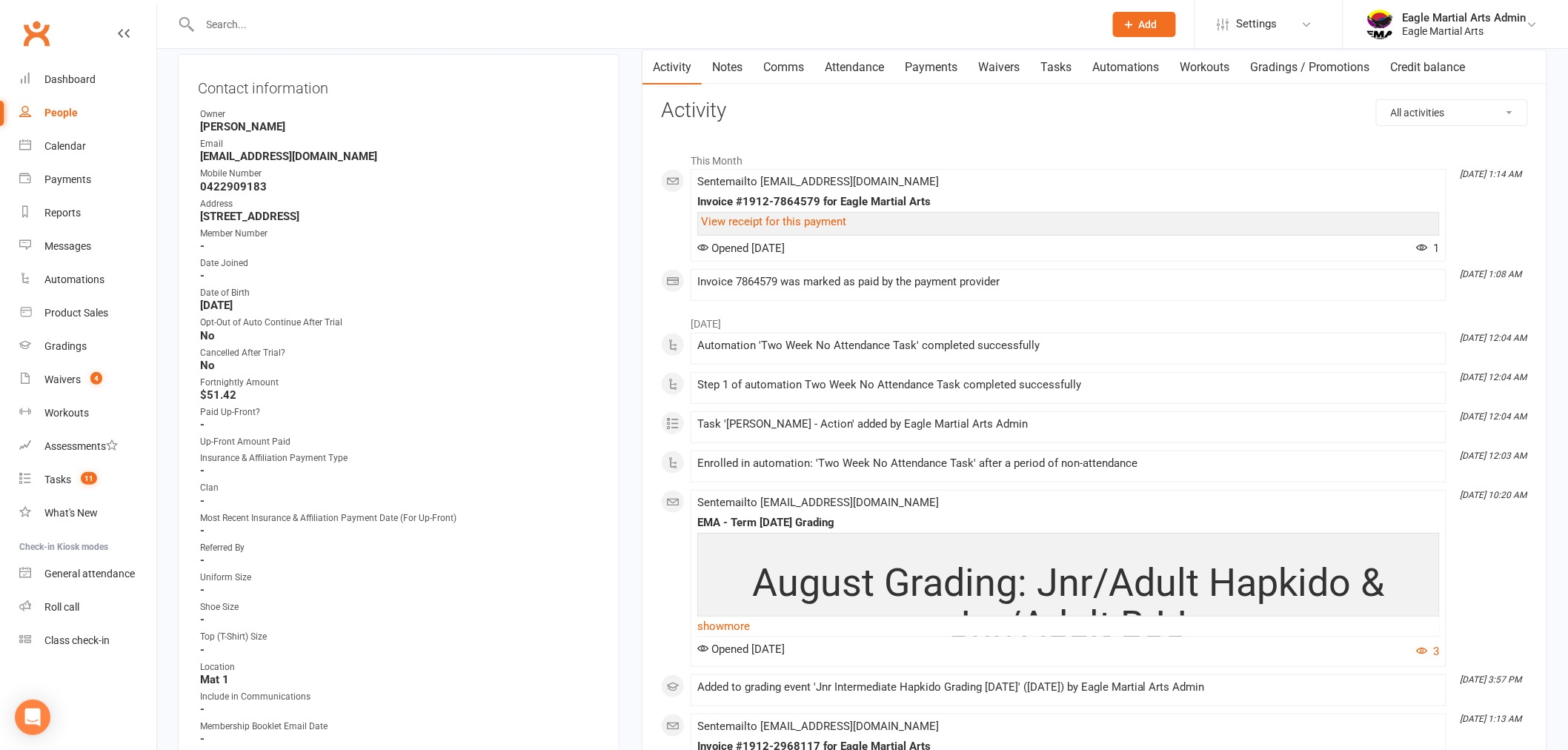
scroll to position [576, 0]
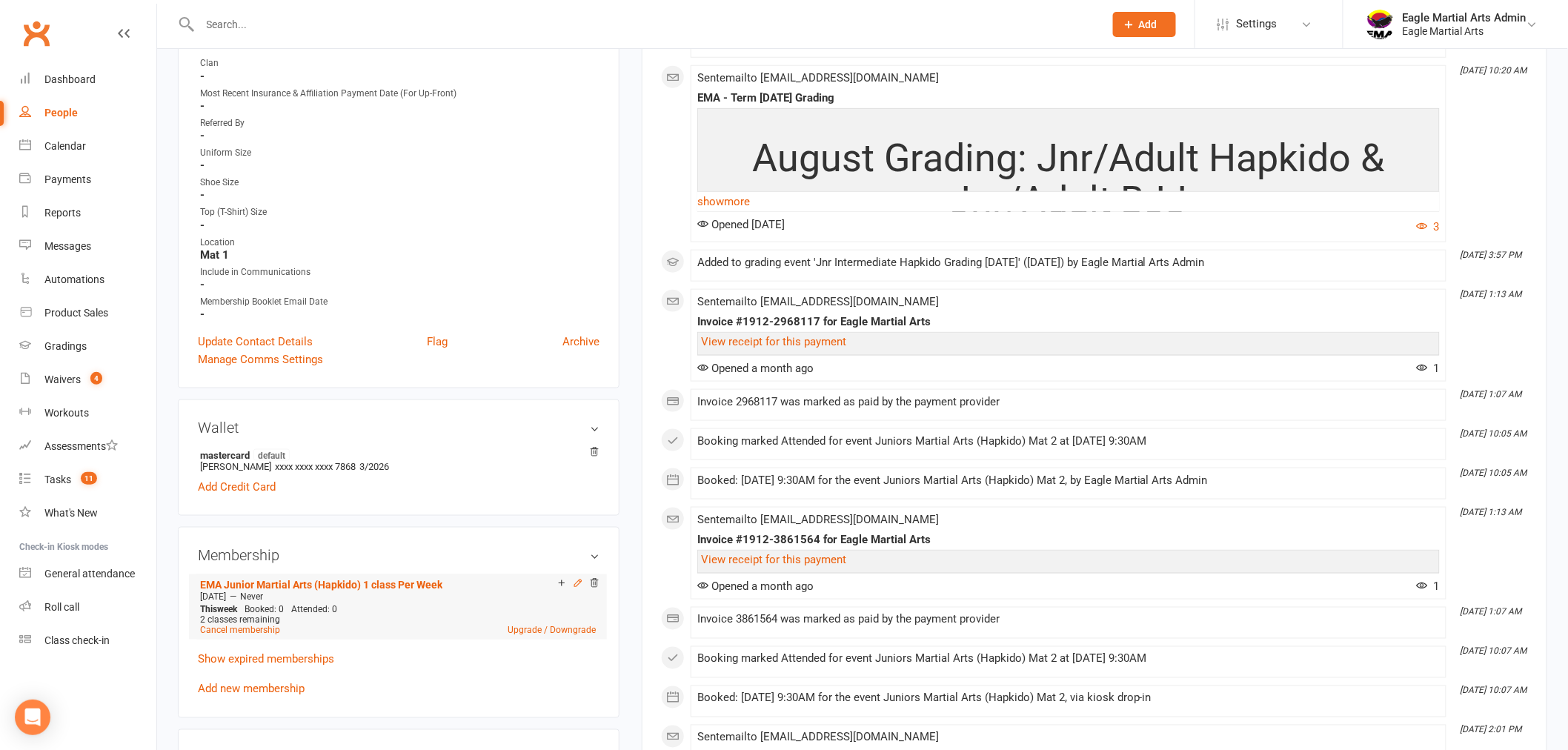
click at [574, 582] on icon at bounding box center [577, 583] width 10 height 10
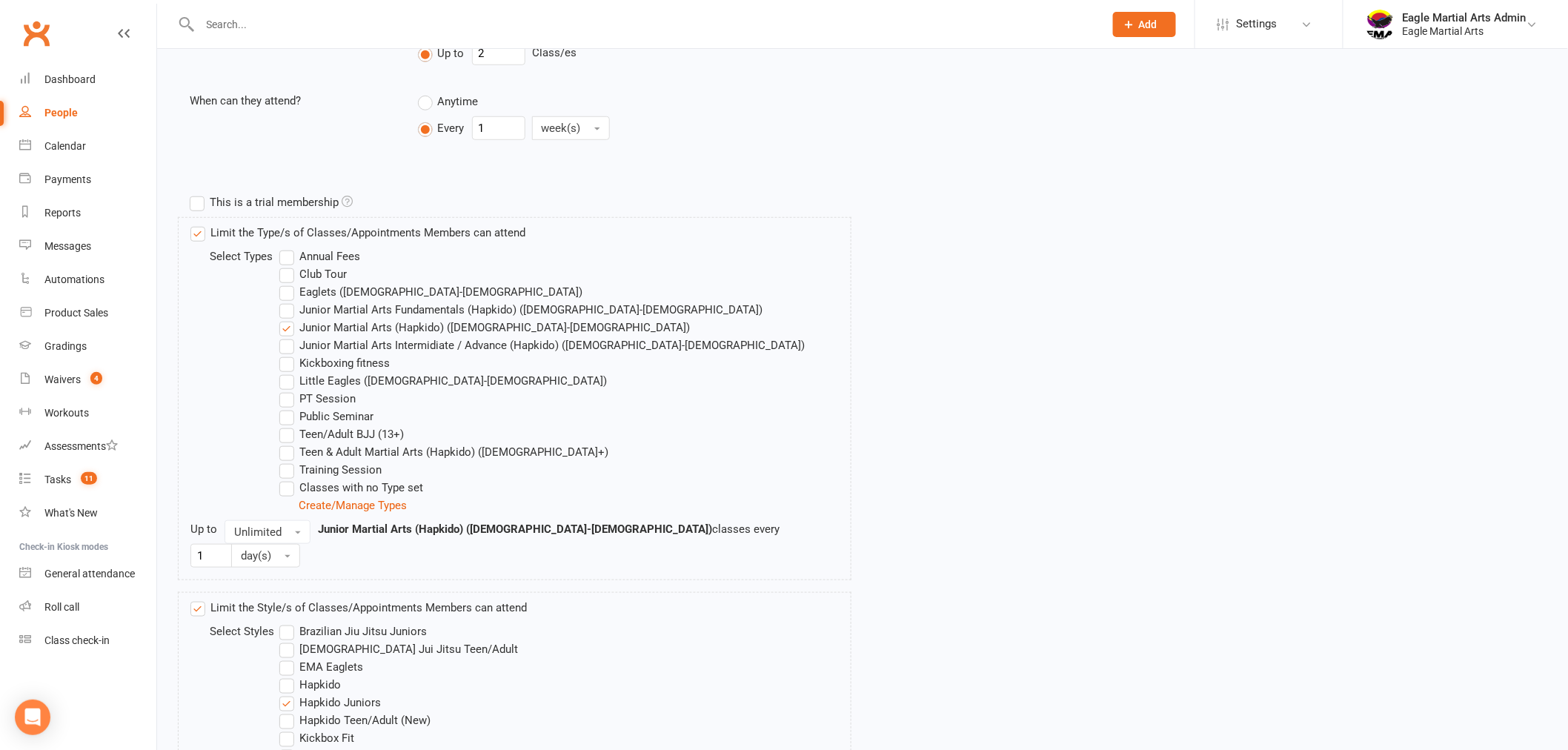
scroll to position [411, 0]
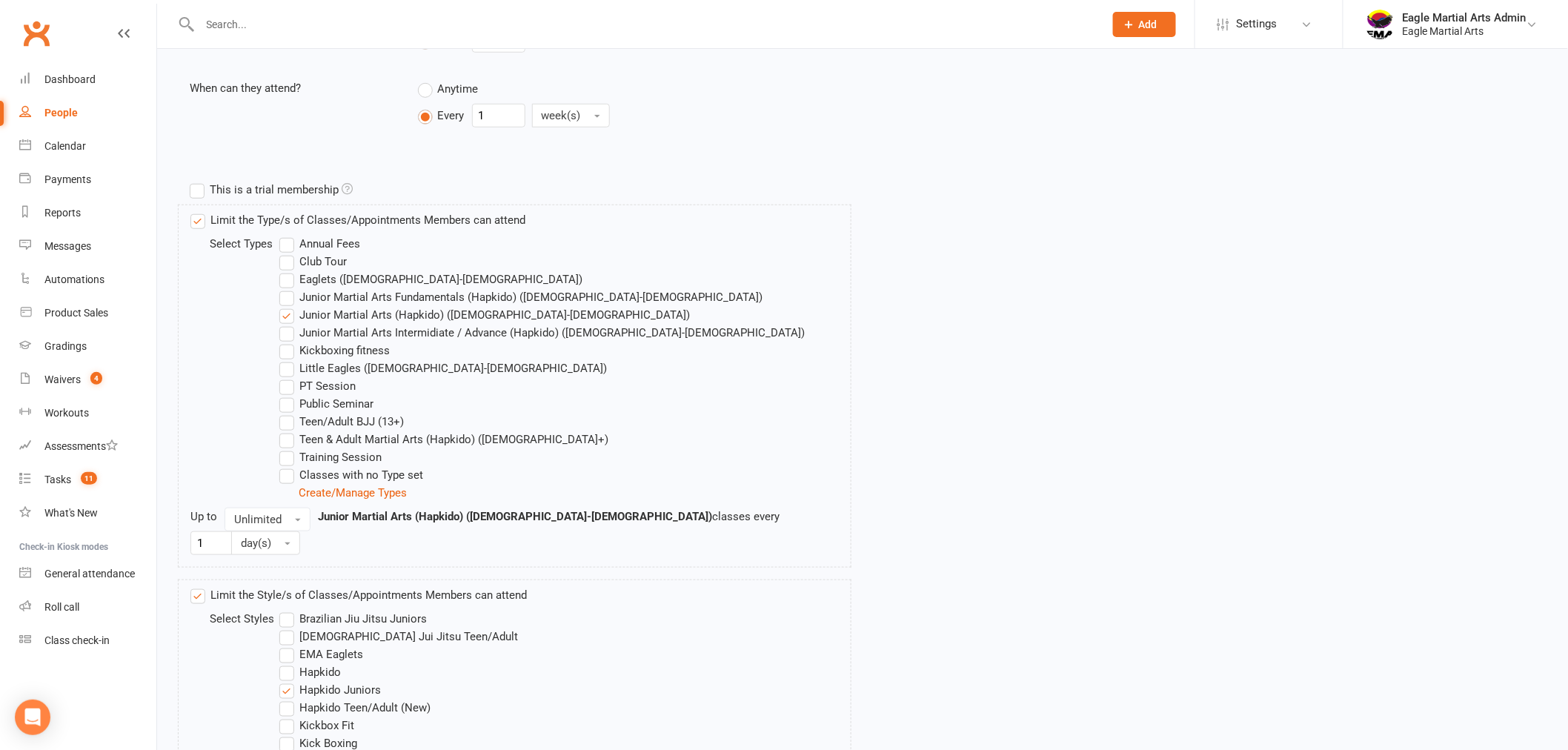
click at [201, 216] on label "Limit the Type/s of Classes/Appointments Members can attend" at bounding box center [358, 220] width 335 height 18
click at [200, 211] on input "Limit the Type/s of Classes/Appointments Members can attend" at bounding box center [196, 211] width 9 height 0
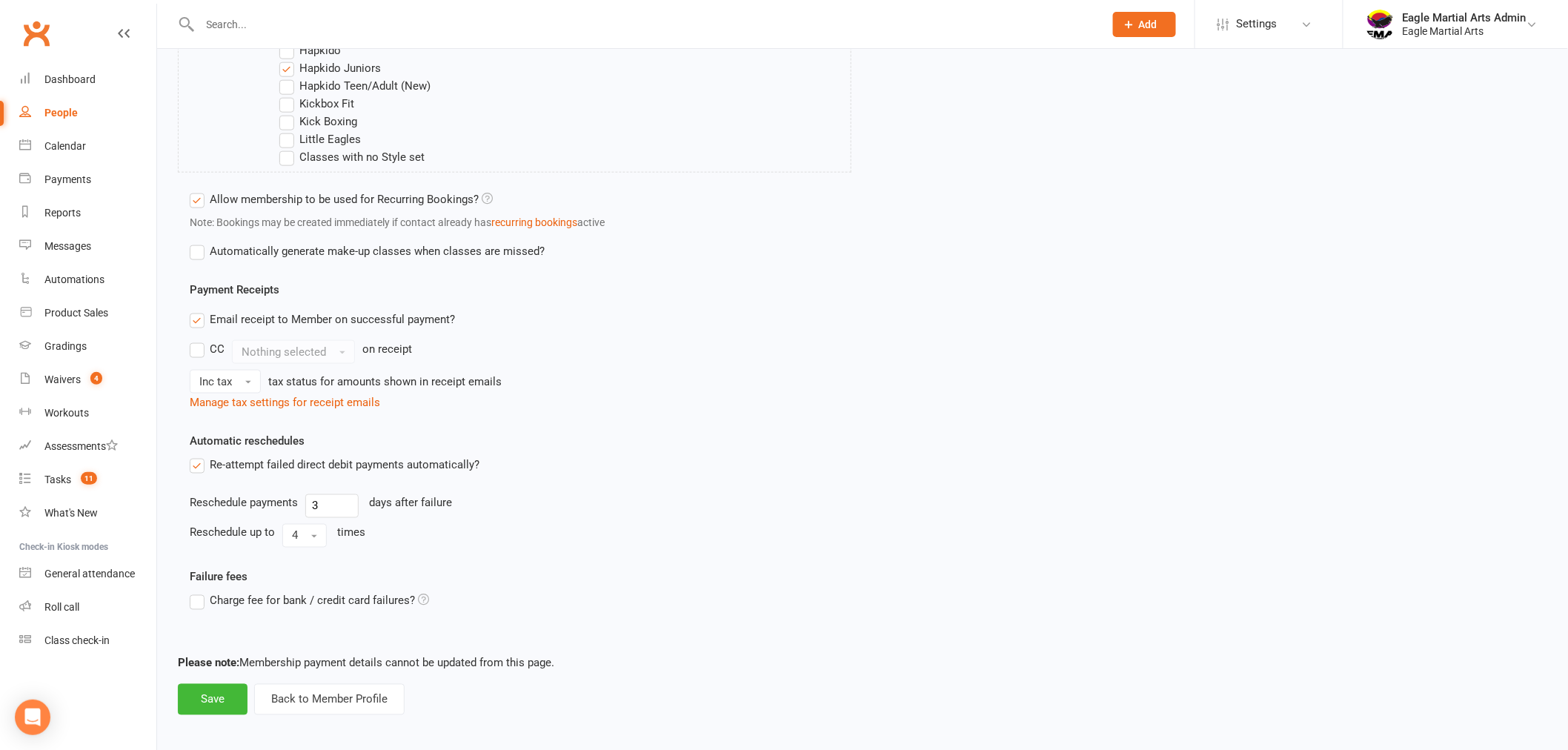
scroll to position [694, 0]
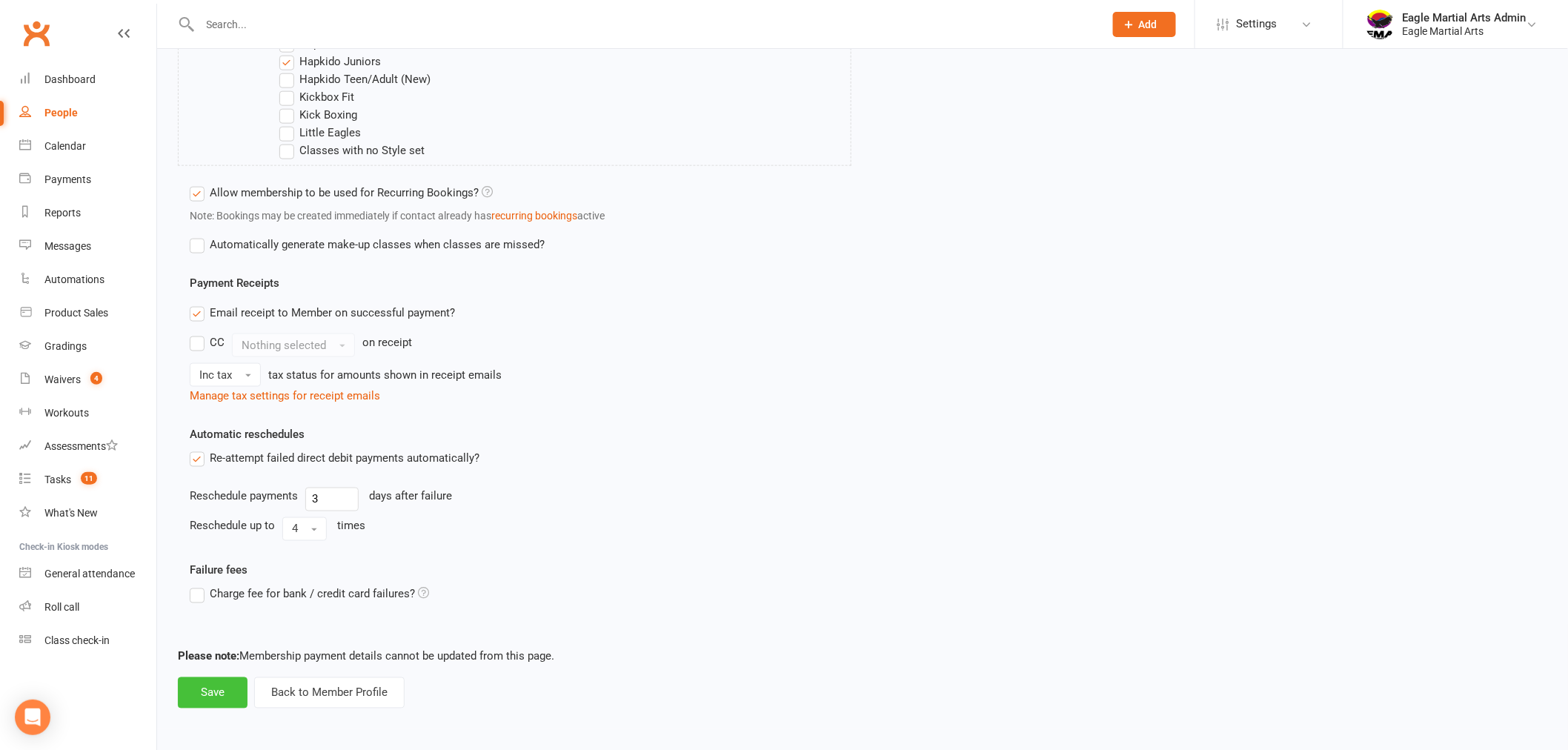
click at [212, 690] on button "Save" at bounding box center [212, 692] width 69 height 31
